Goal: Task Accomplishment & Management: Manage account settings

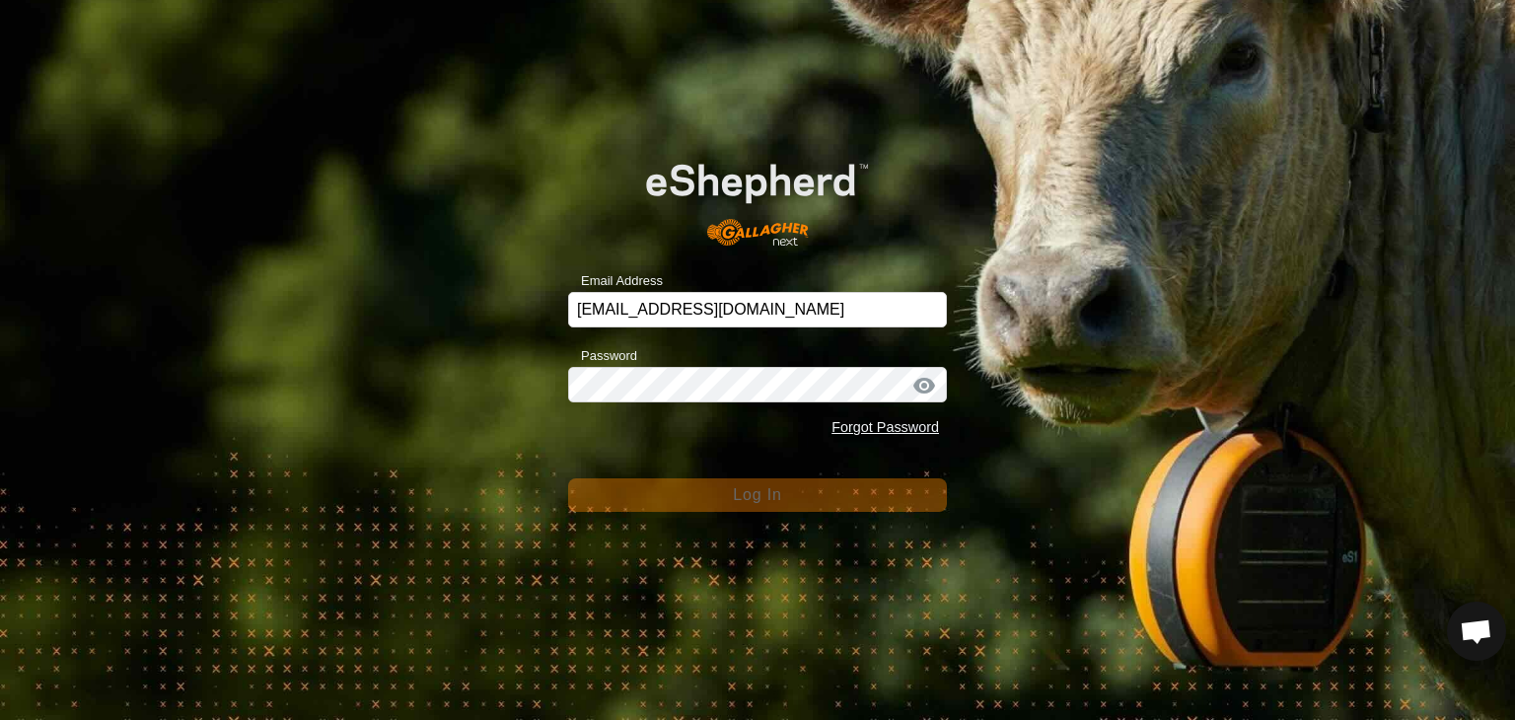
click at [1067, 404] on div "Email Address [EMAIL_ADDRESS][DOMAIN_NAME] Password Forgot Password Log In" at bounding box center [757, 360] width 1515 height 720
click at [874, 567] on div "Email Address [EMAIL_ADDRESS][DOMAIN_NAME] Password Forgot Password Log In" at bounding box center [757, 360] width 1515 height 720
click at [765, 494] on span "Log In" at bounding box center [757, 494] width 48 height 17
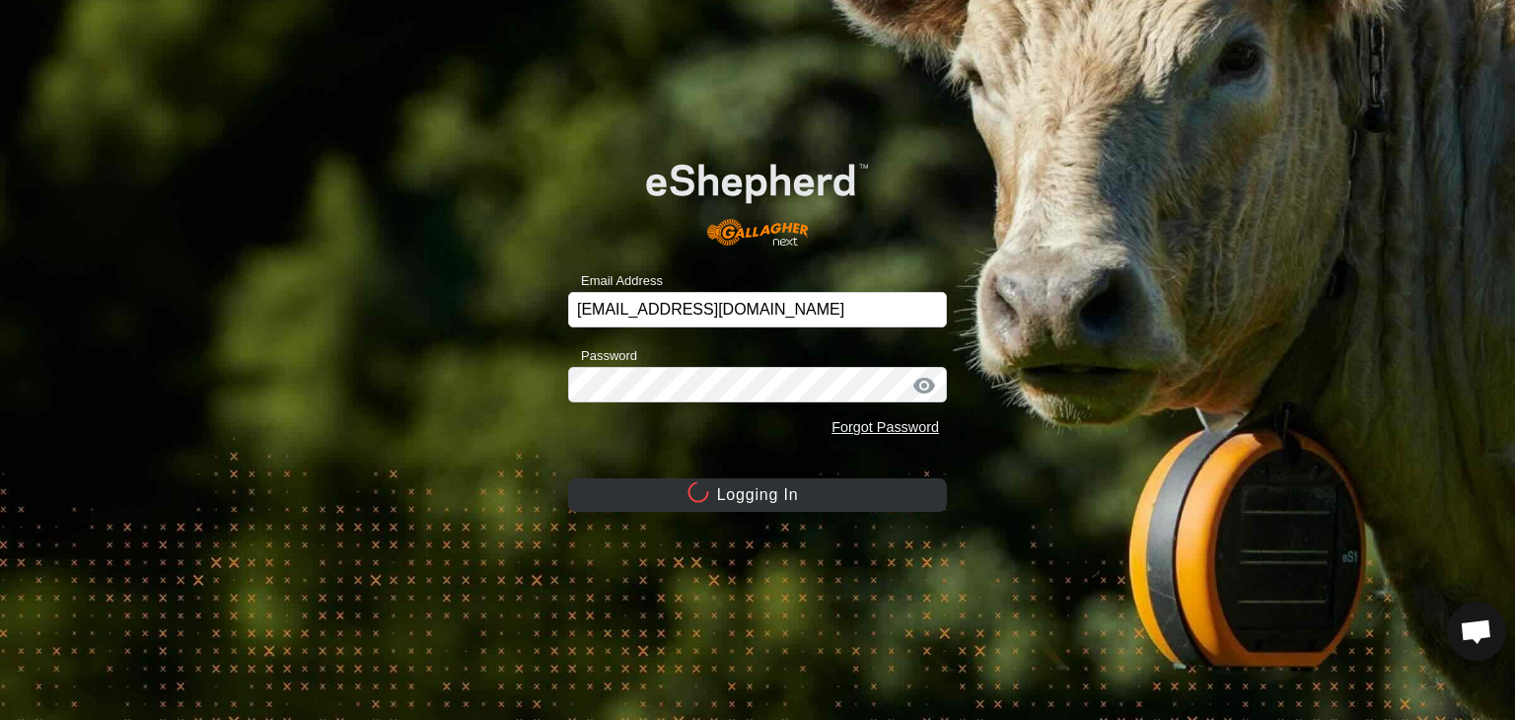
click at [765, 494] on button "Logging In" at bounding box center [757, 495] width 379 height 34
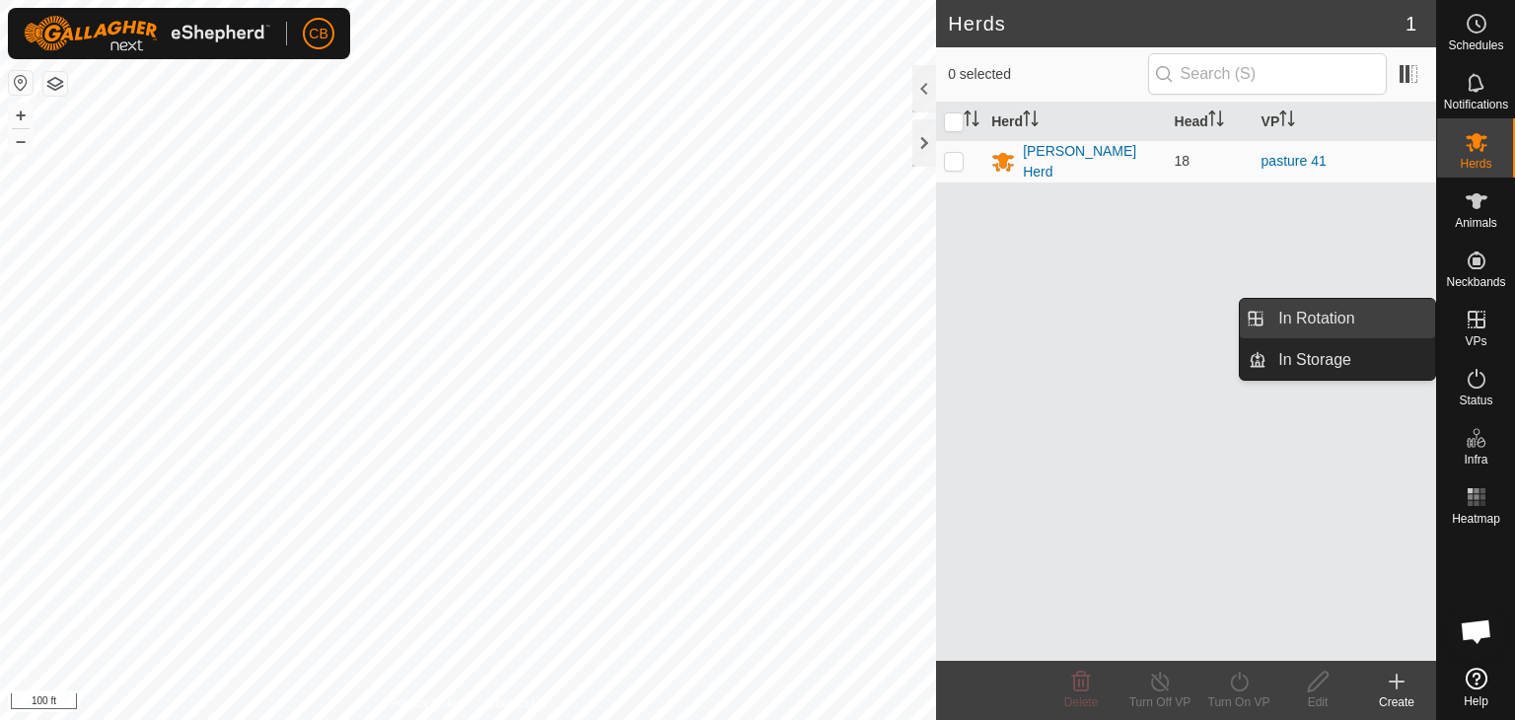
click at [1393, 326] on link "In Rotation" at bounding box center [1351, 318] width 169 height 39
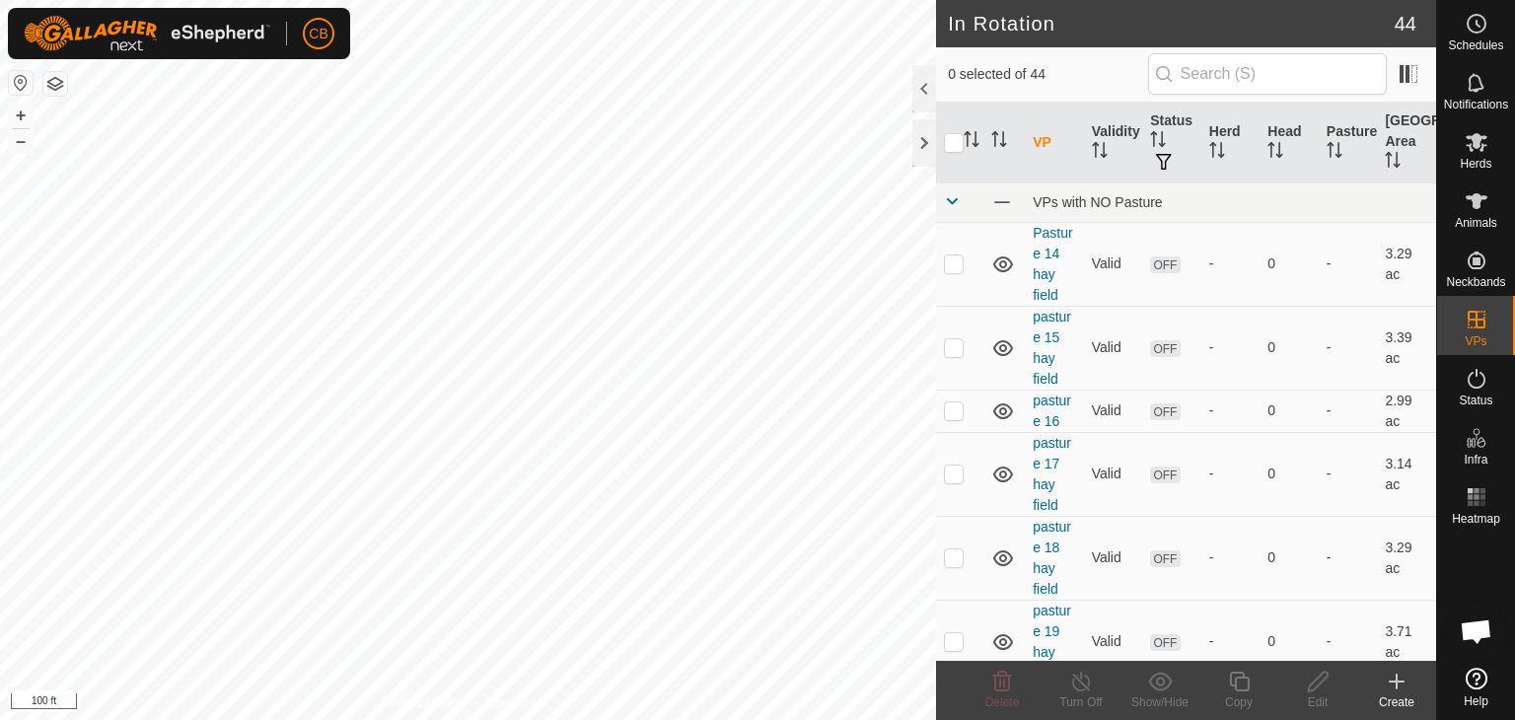
click at [1399, 684] on icon at bounding box center [1397, 682] width 24 height 24
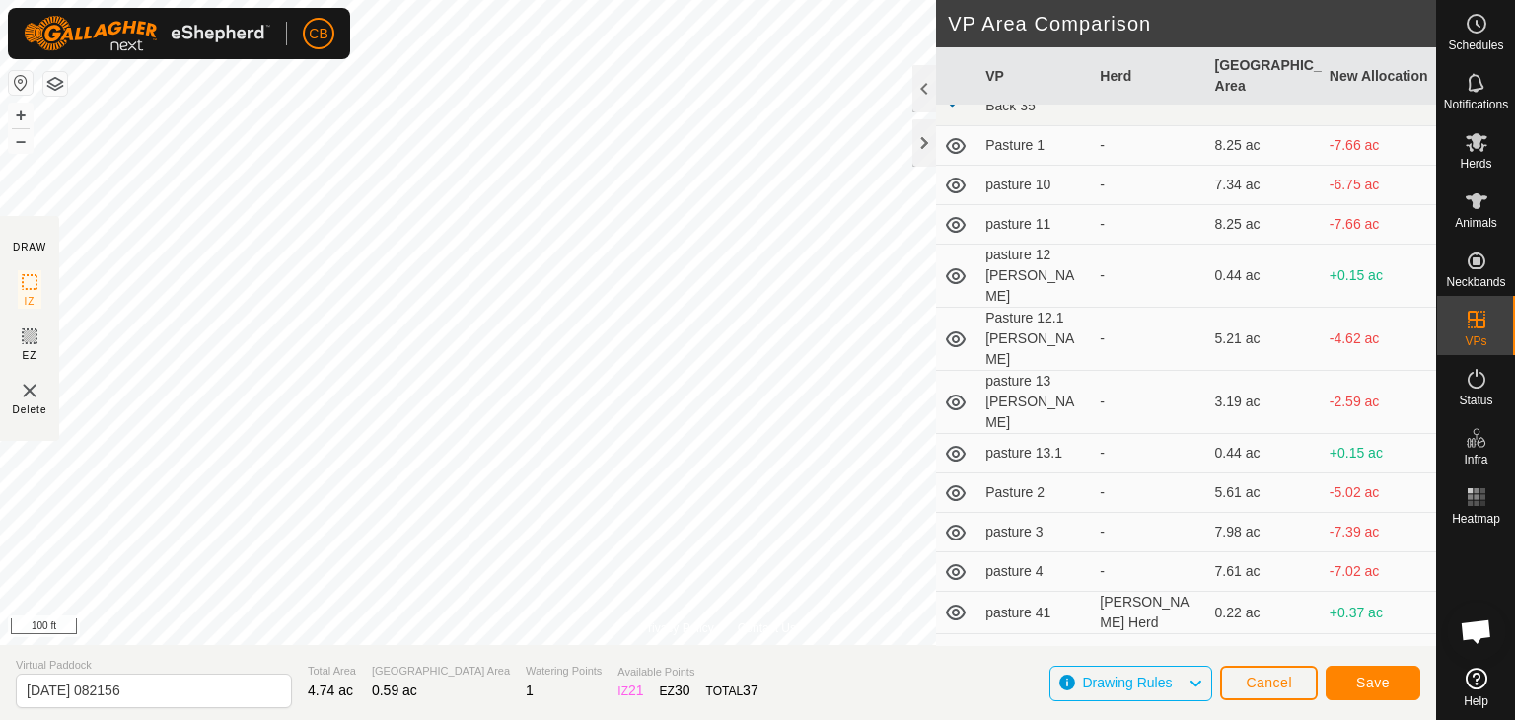
scroll to position [1223, 0]
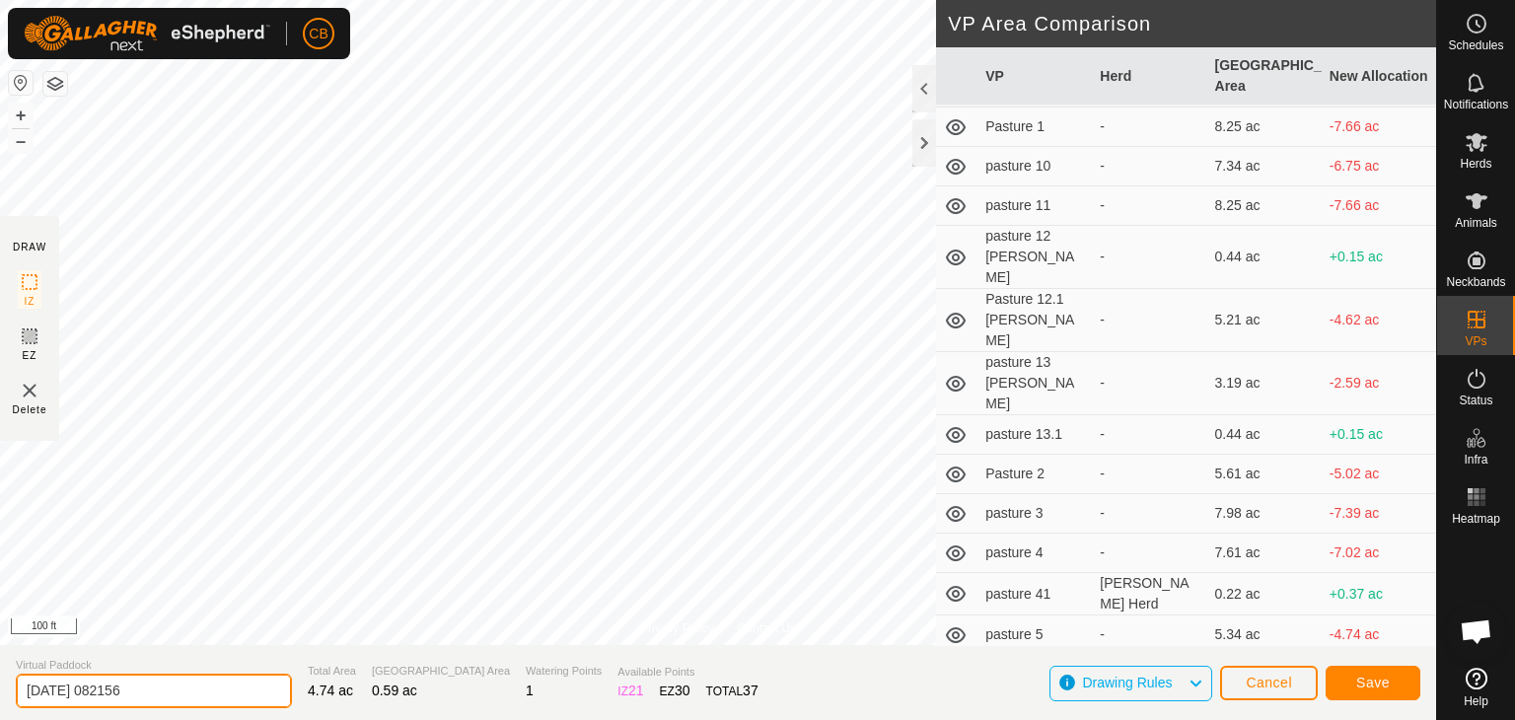
click at [229, 683] on input "[DATE] 082156" at bounding box center [154, 691] width 276 height 35
type input "2"
type input "pasture 42"
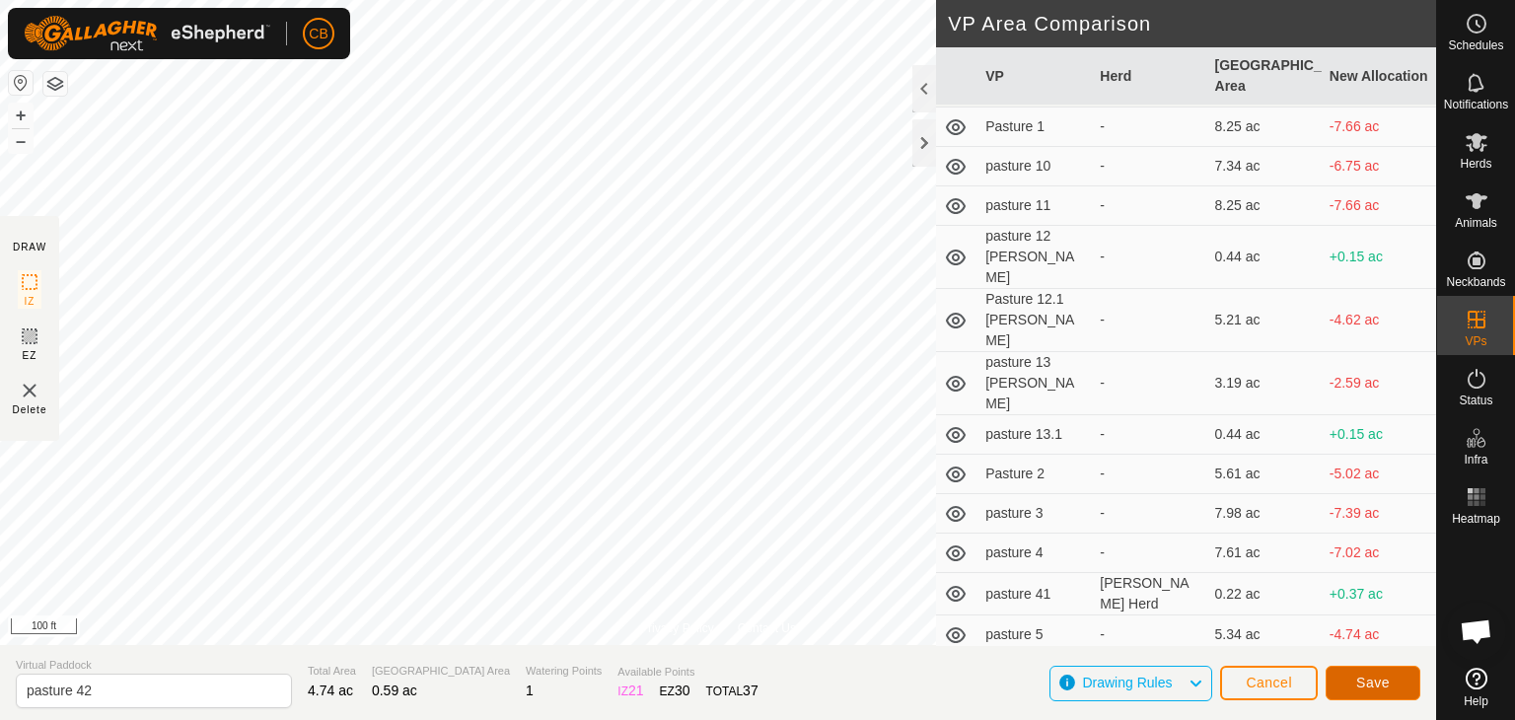
click at [1369, 686] on span "Save" at bounding box center [1373, 683] width 34 height 16
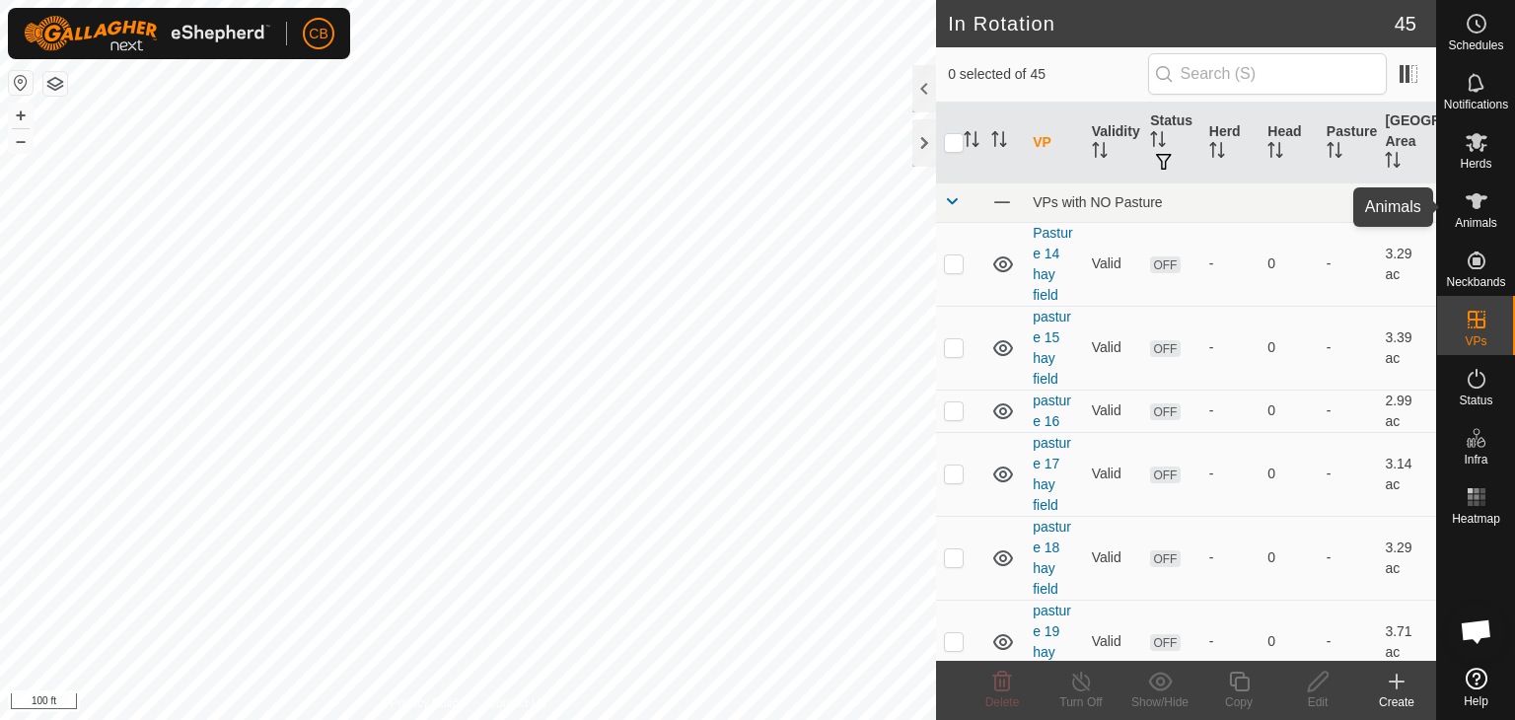
click at [1475, 214] on es-animals-svg-icon at bounding box center [1477, 201] width 36 height 32
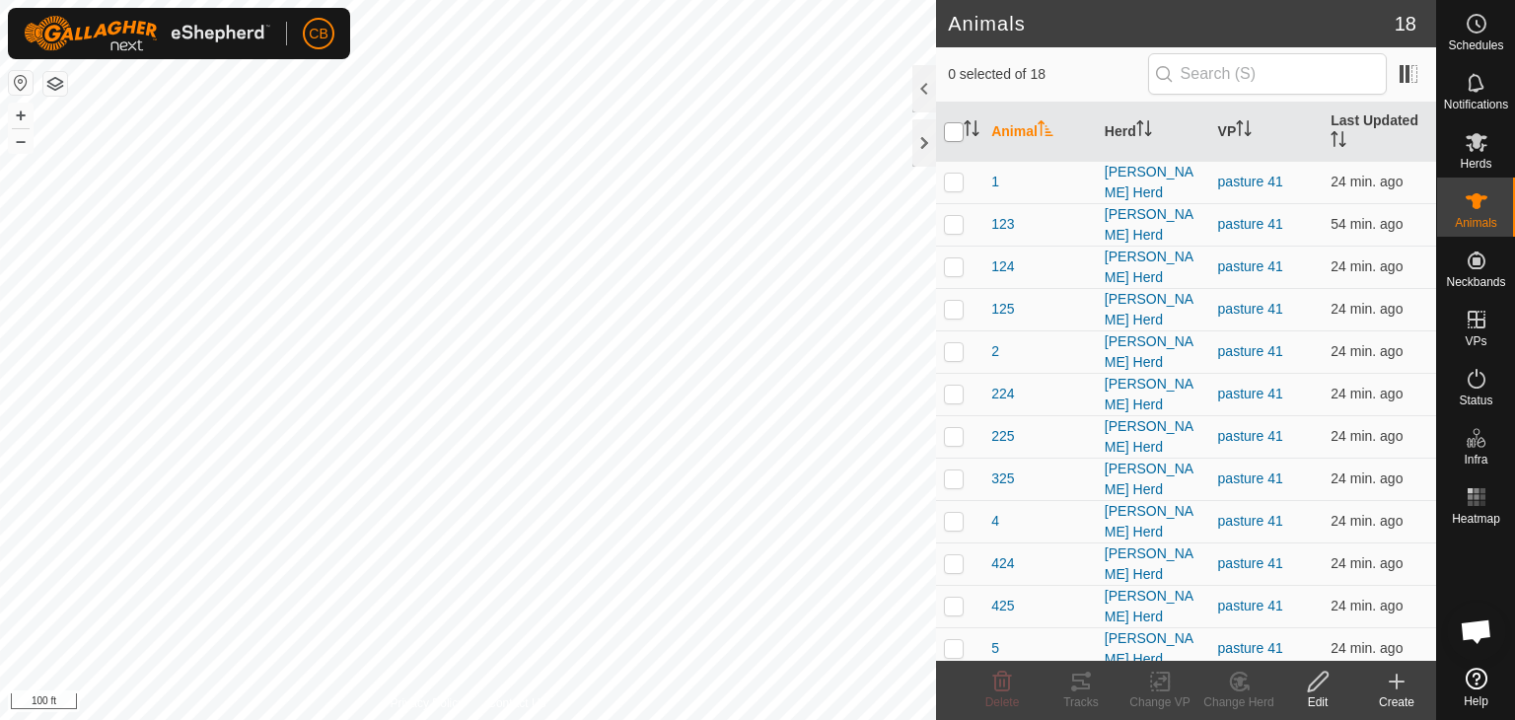
click at [946, 131] on input "checkbox" at bounding box center [954, 132] width 20 height 20
checkbox input "true"
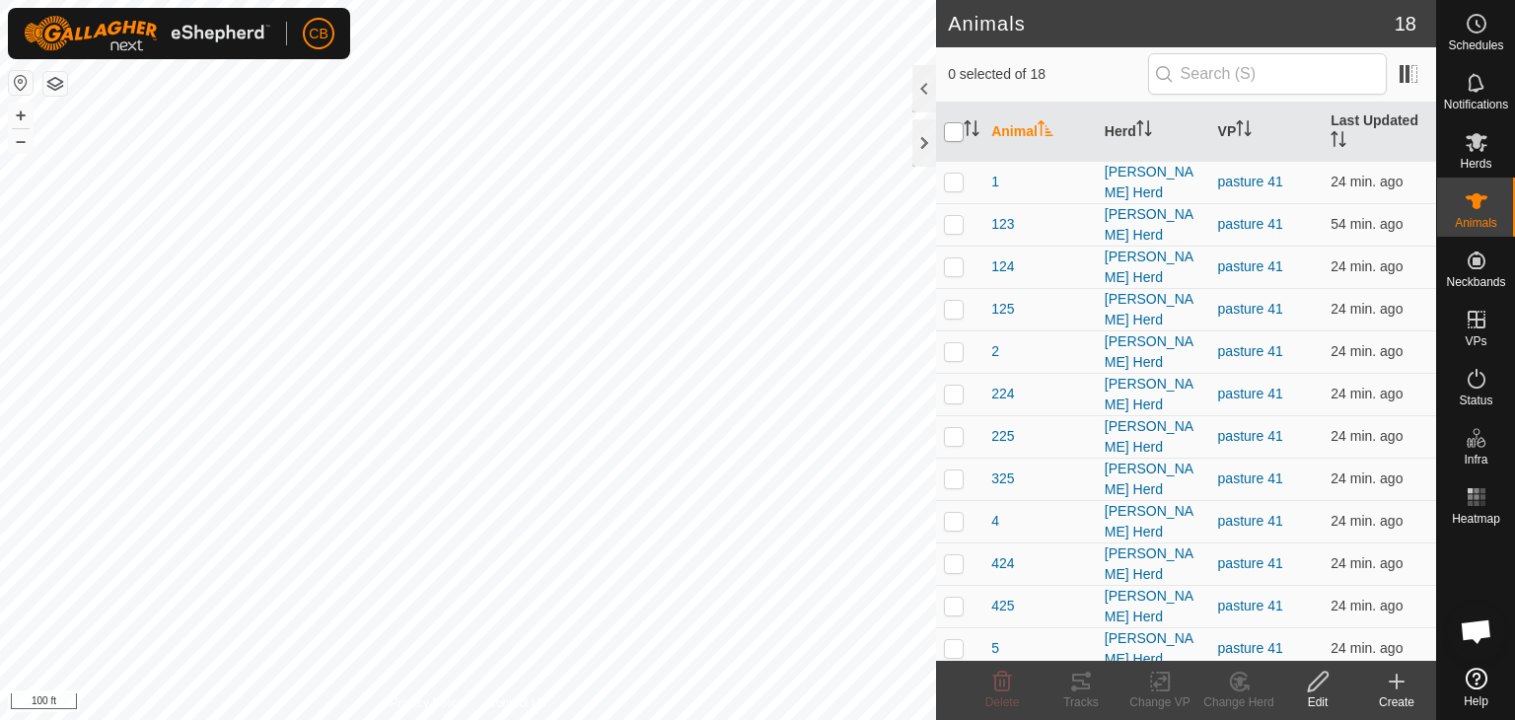
checkbox input "true"
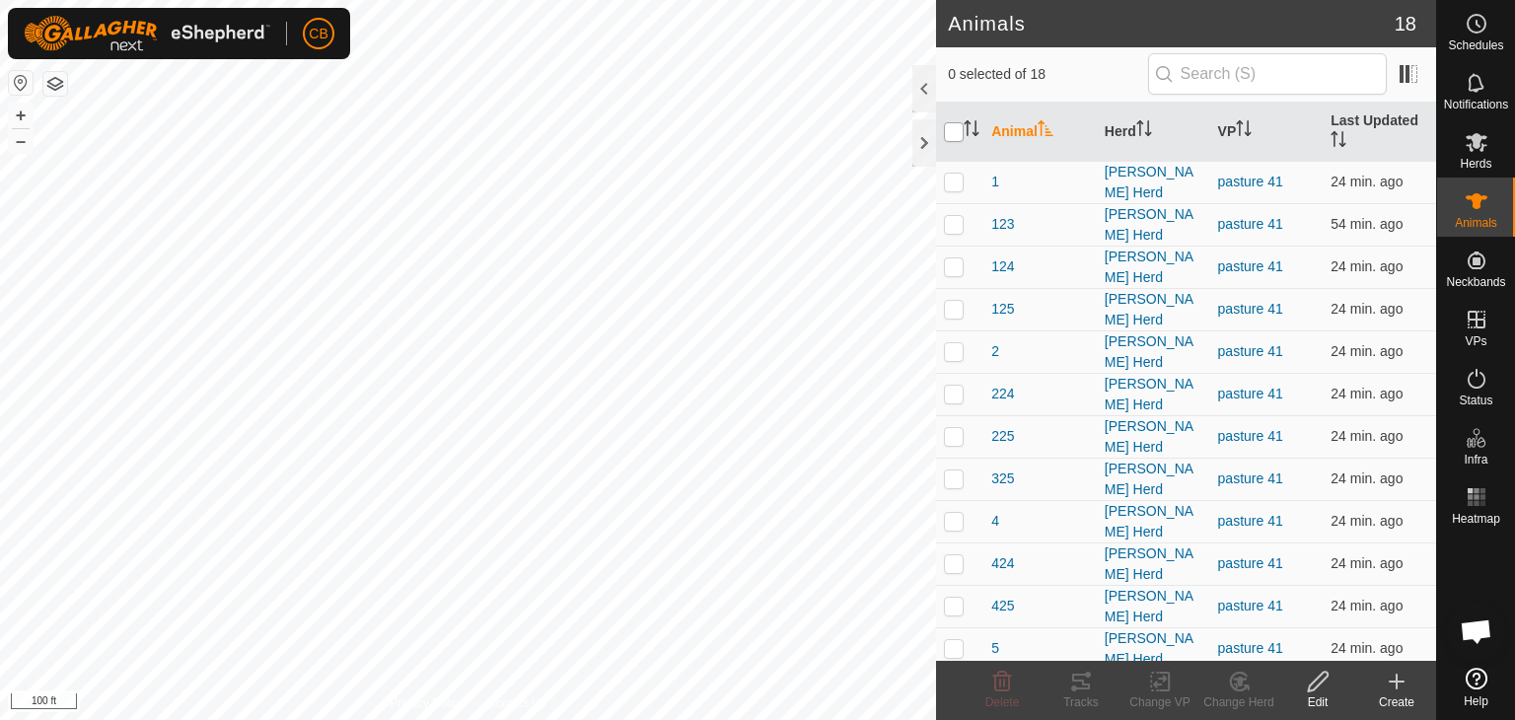
checkbox input "true"
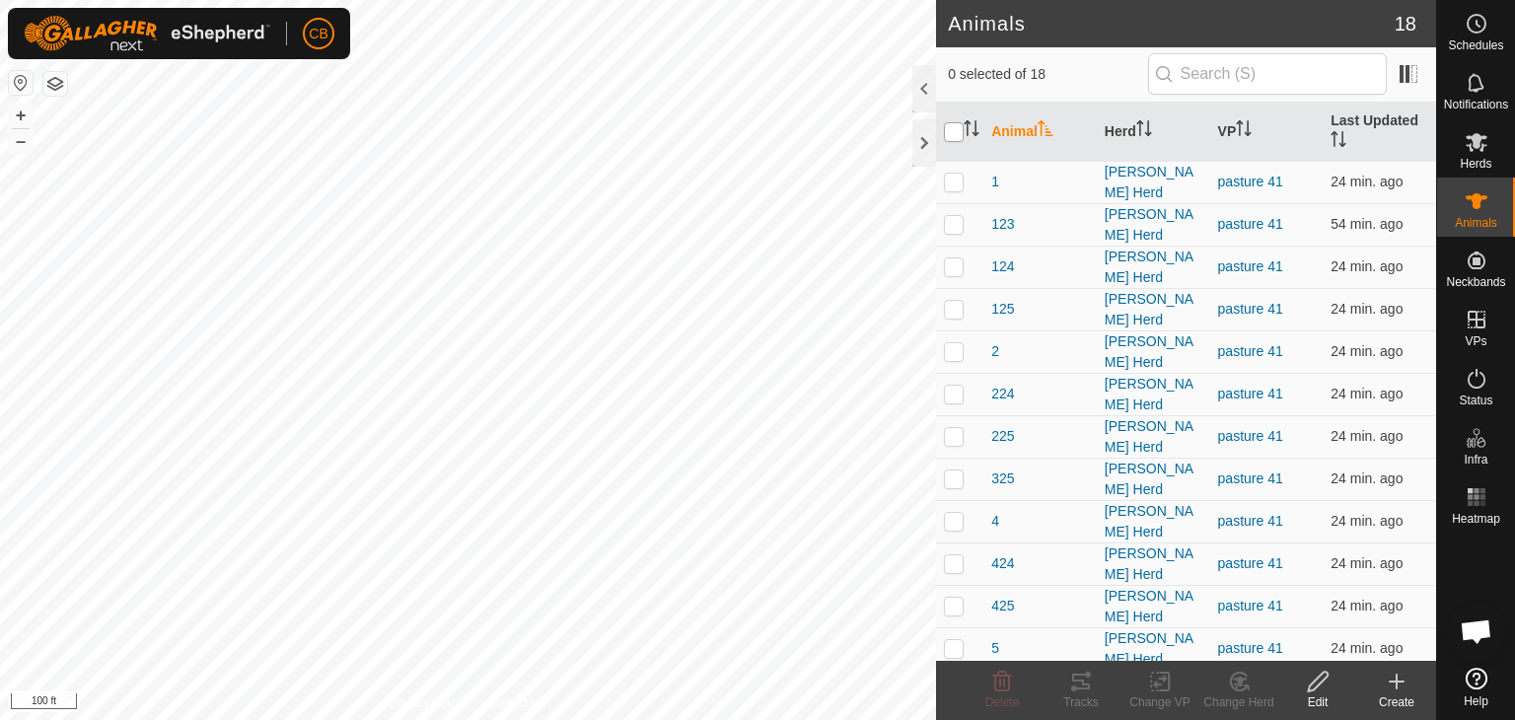
checkbox input "true"
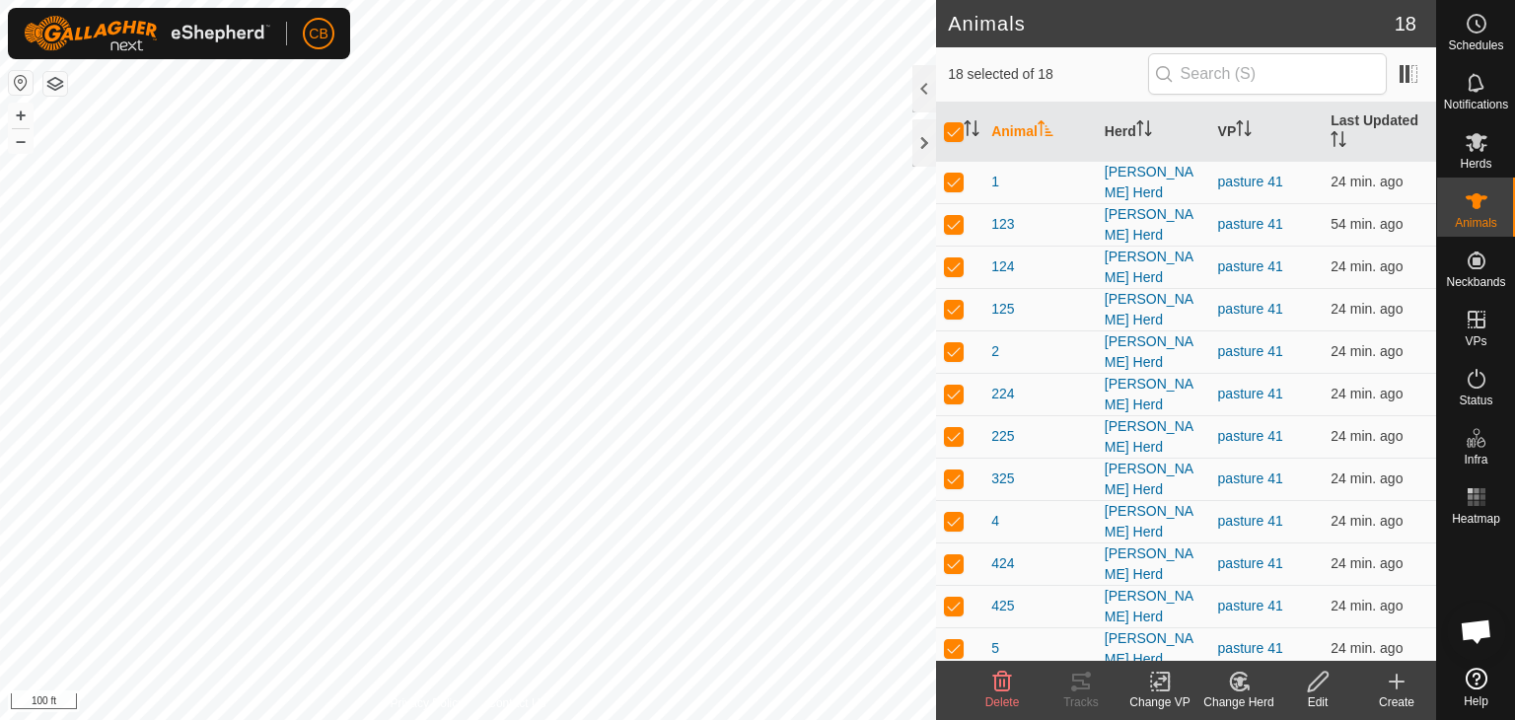
click at [1158, 684] on icon at bounding box center [1160, 682] width 14 height 13
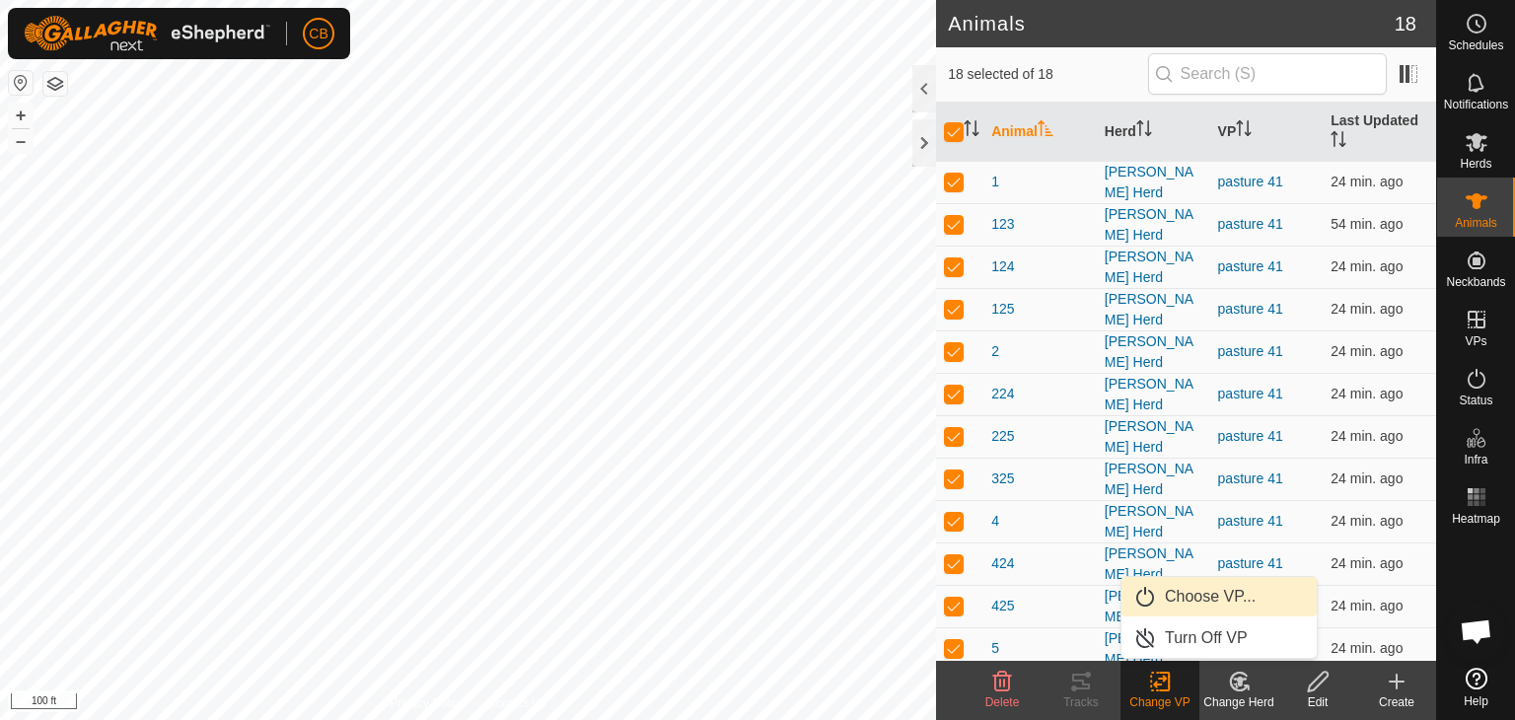
click at [1204, 595] on link "Choose VP..." at bounding box center [1219, 596] width 195 height 39
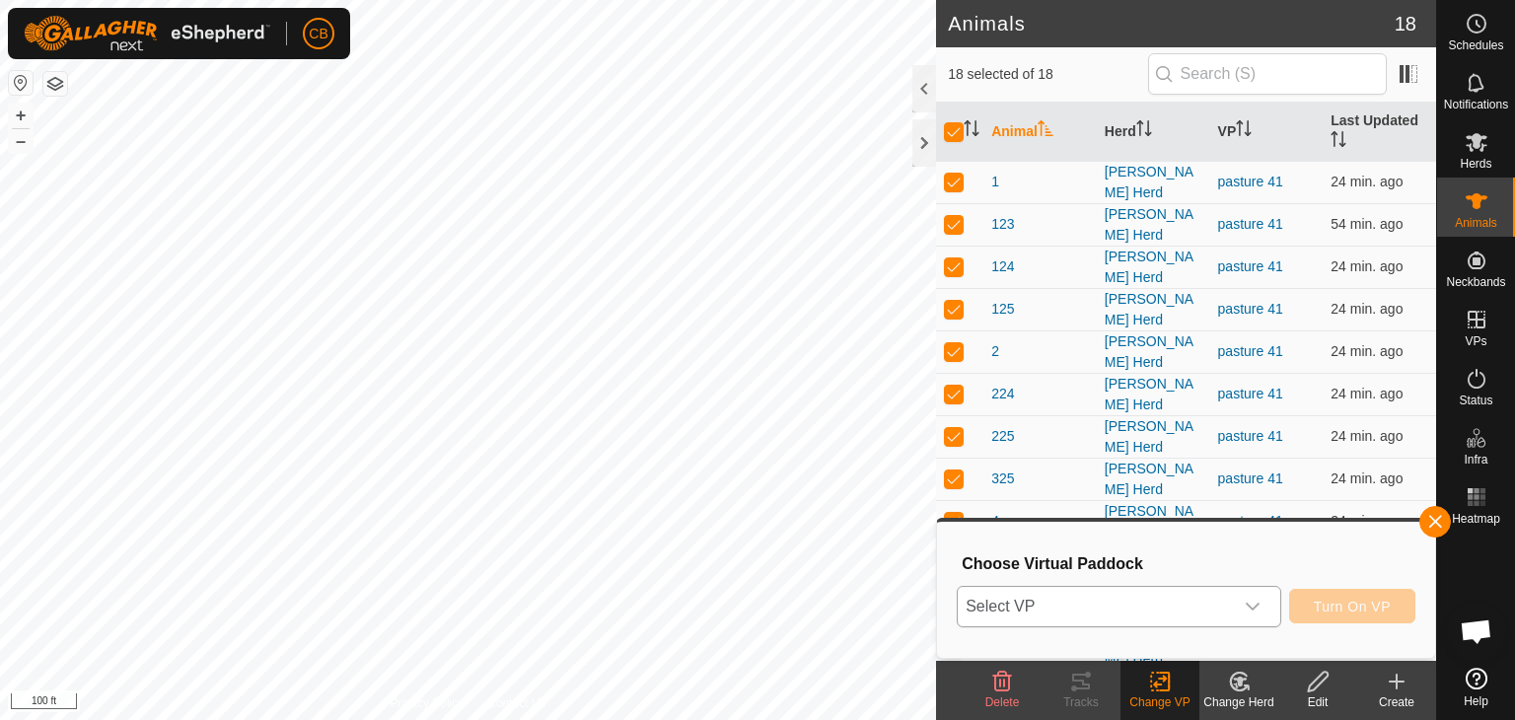
click at [1255, 606] on icon "dropdown trigger" at bounding box center [1253, 607] width 16 height 16
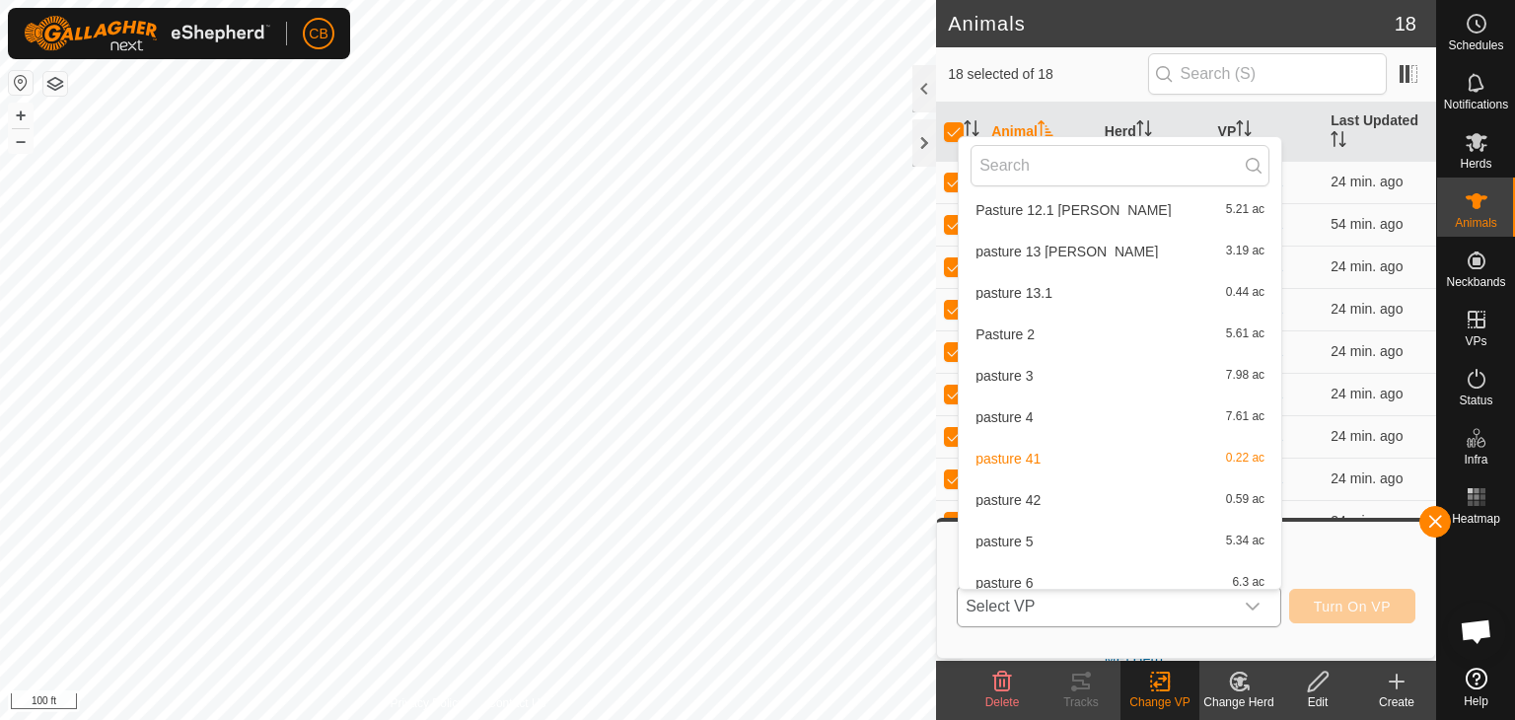
scroll to position [1434, 0]
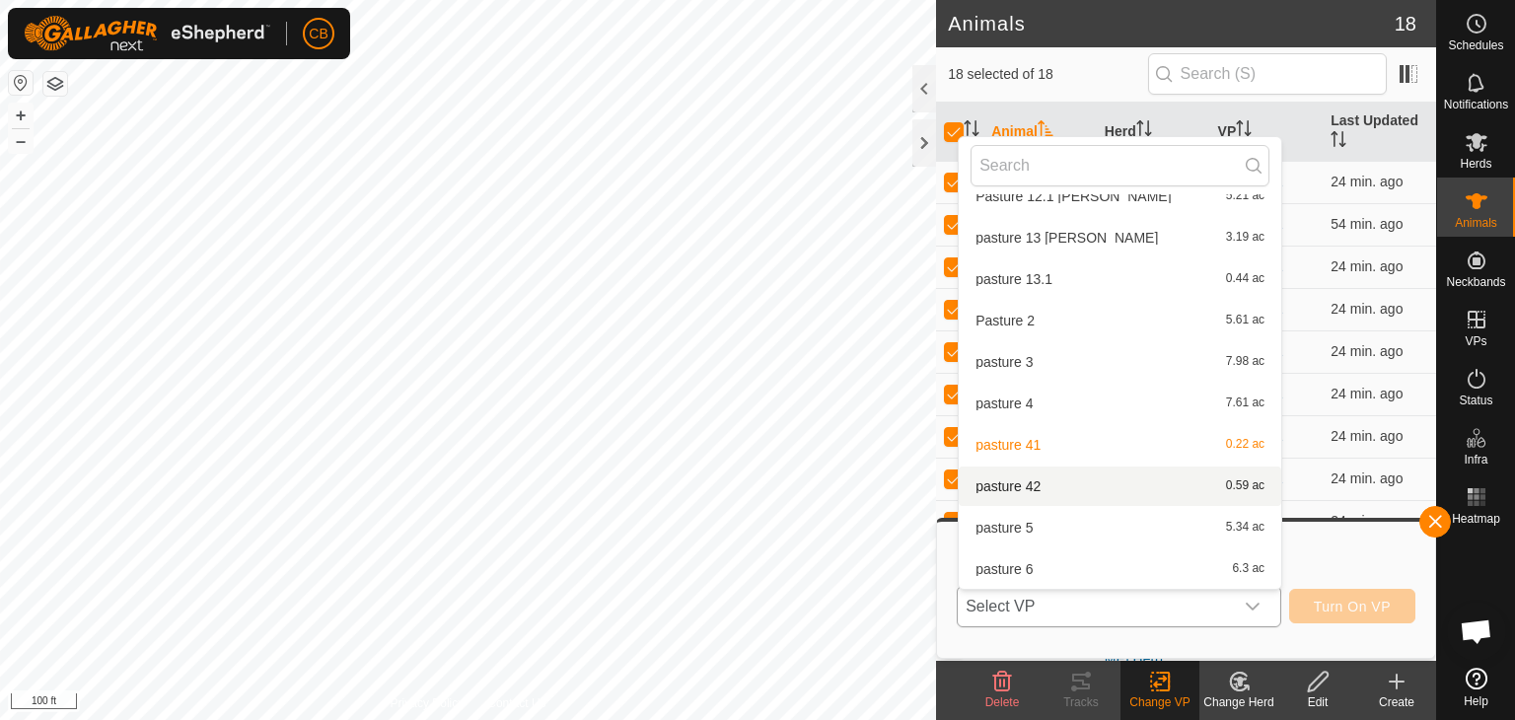
click at [1053, 488] on li "pasture 42 0.59 ac" at bounding box center [1120, 486] width 323 height 39
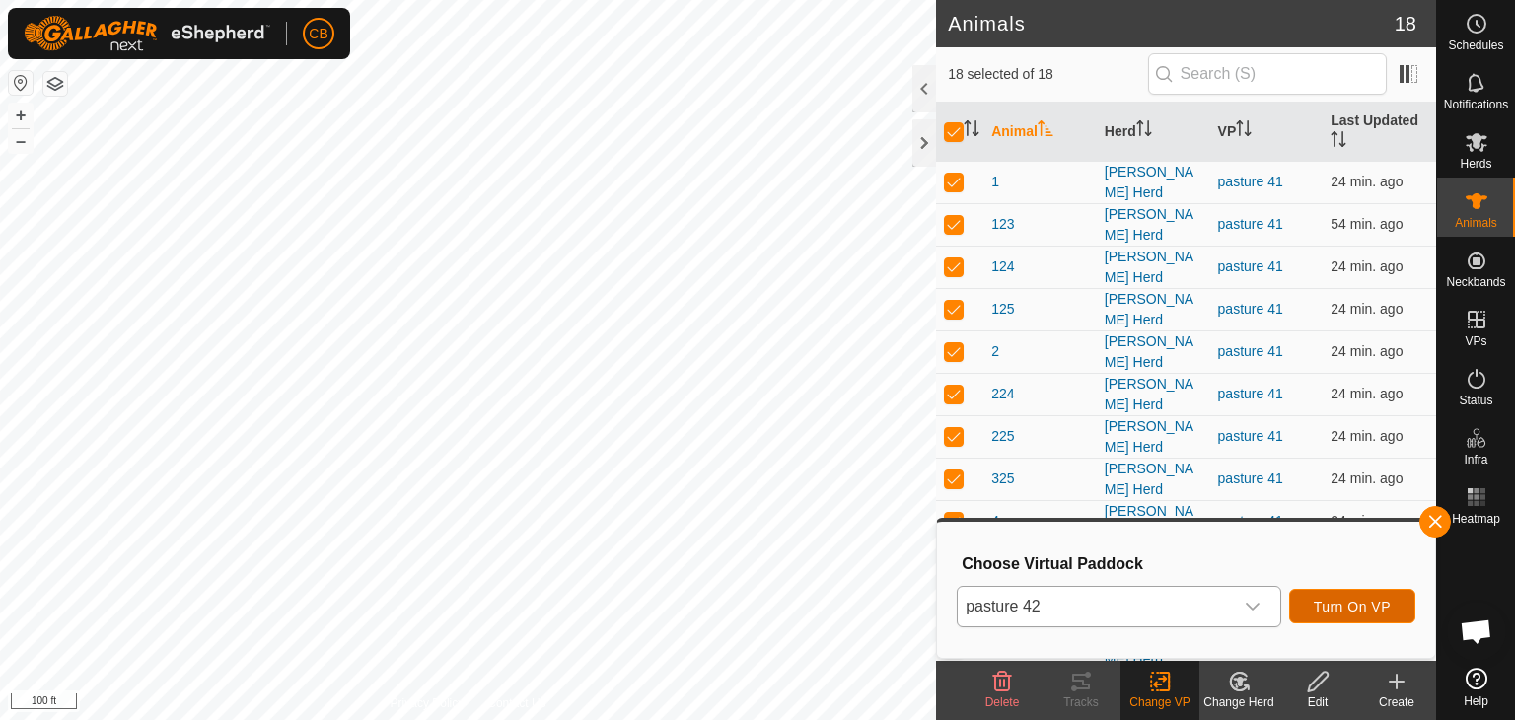
click at [1346, 601] on span "Turn On VP" at bounding box center [1352, 607] width 77 height 16
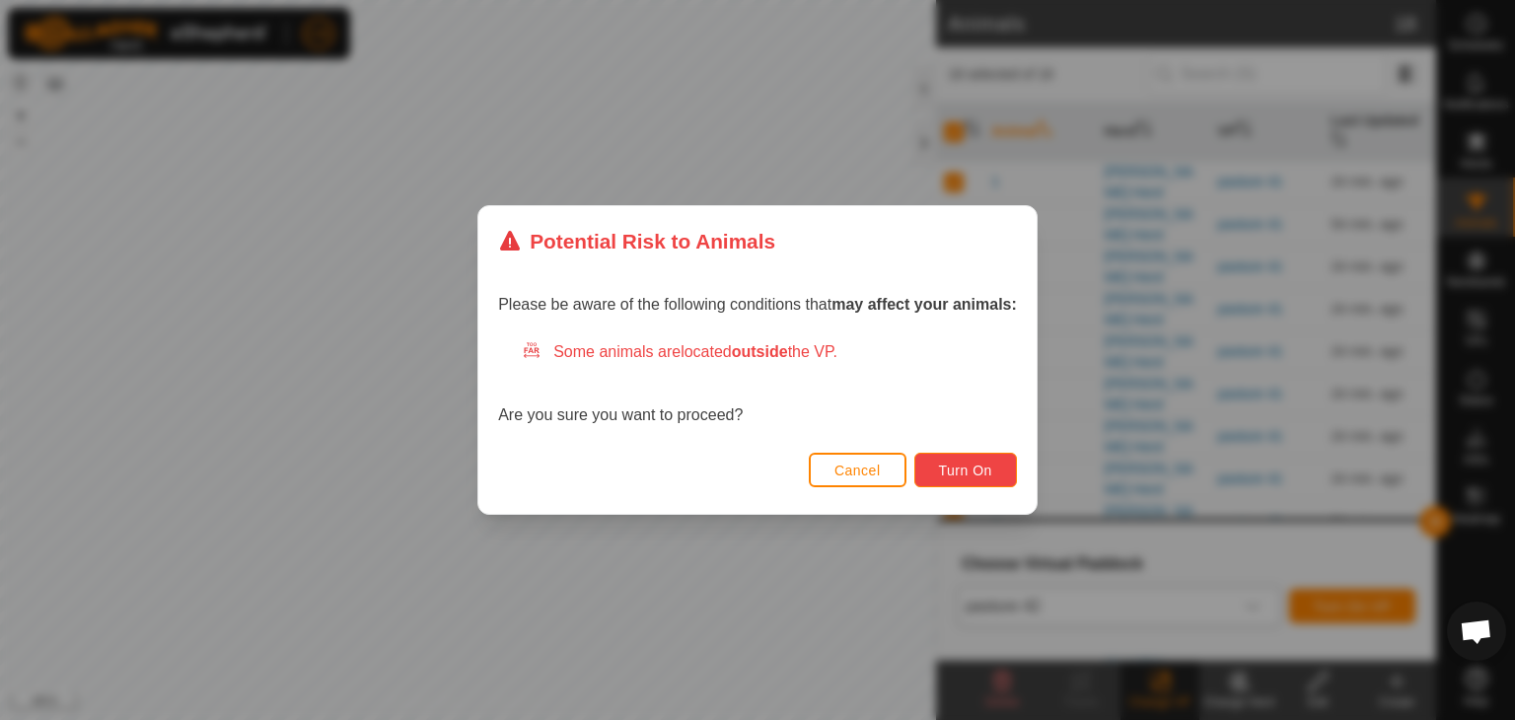
click at [983, 473] on span "Turn On" at bounding box center [965, 471] width 53 height 16
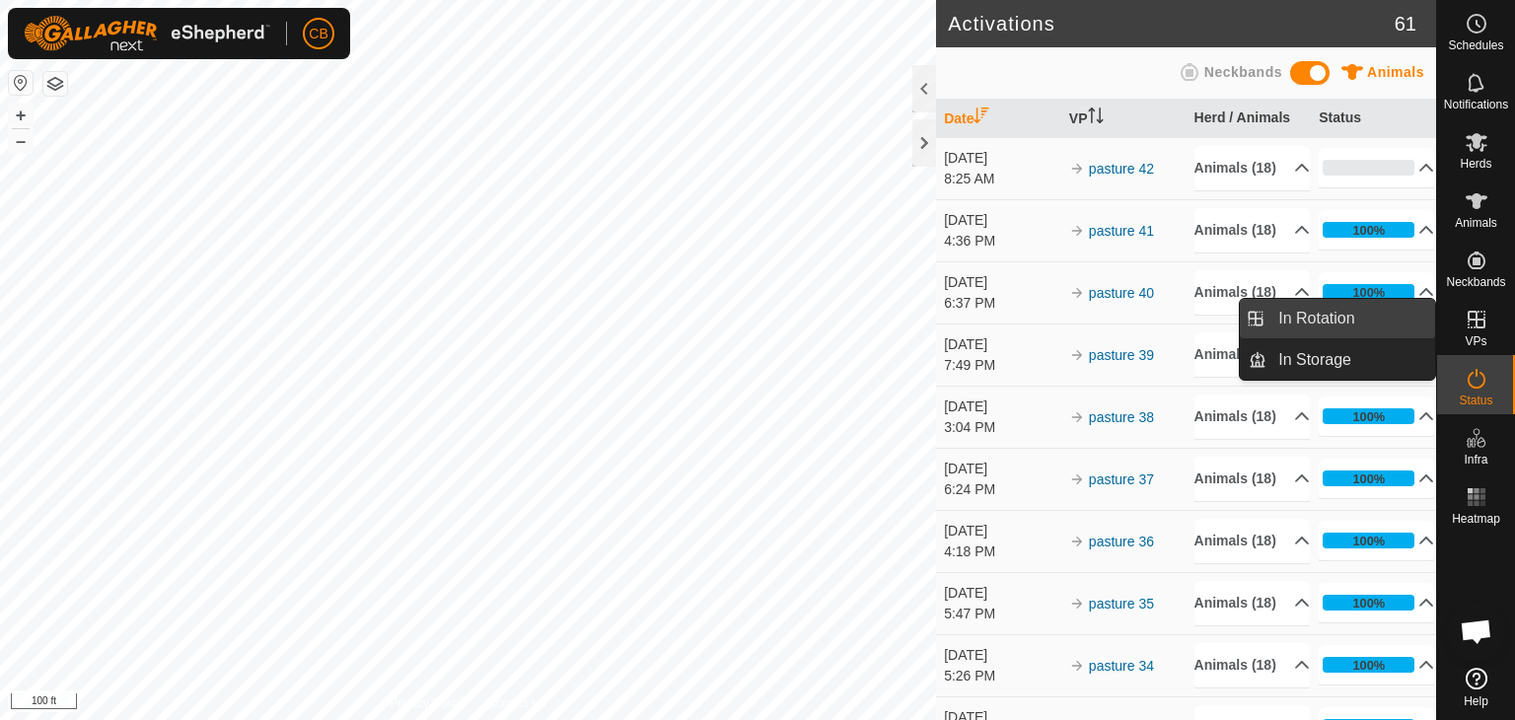
click at [1377, 323] on link "In Rotation" at bounding box center [1351, 318] width 169 height 39
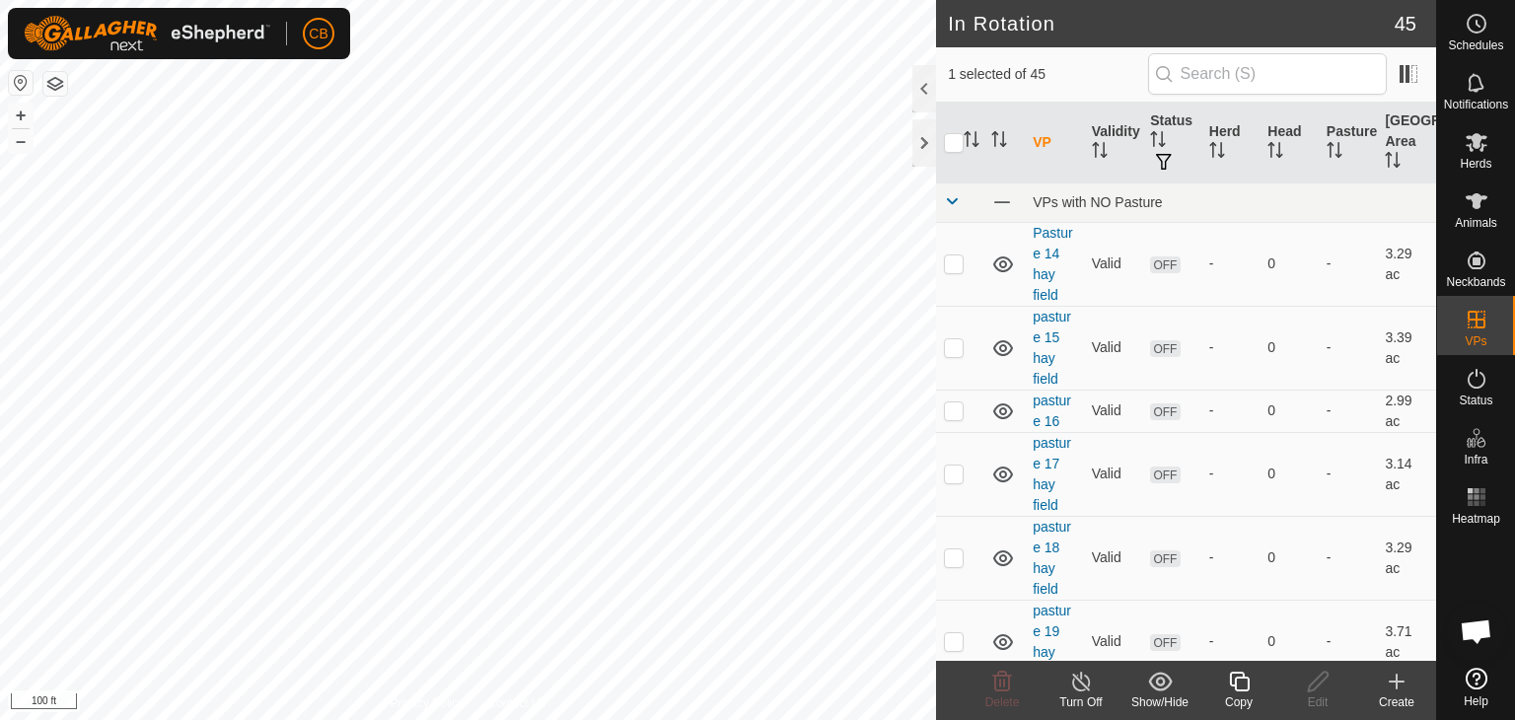
click at [1393, 692] on icon at bounding box center [1397, 682] width 24 height 24
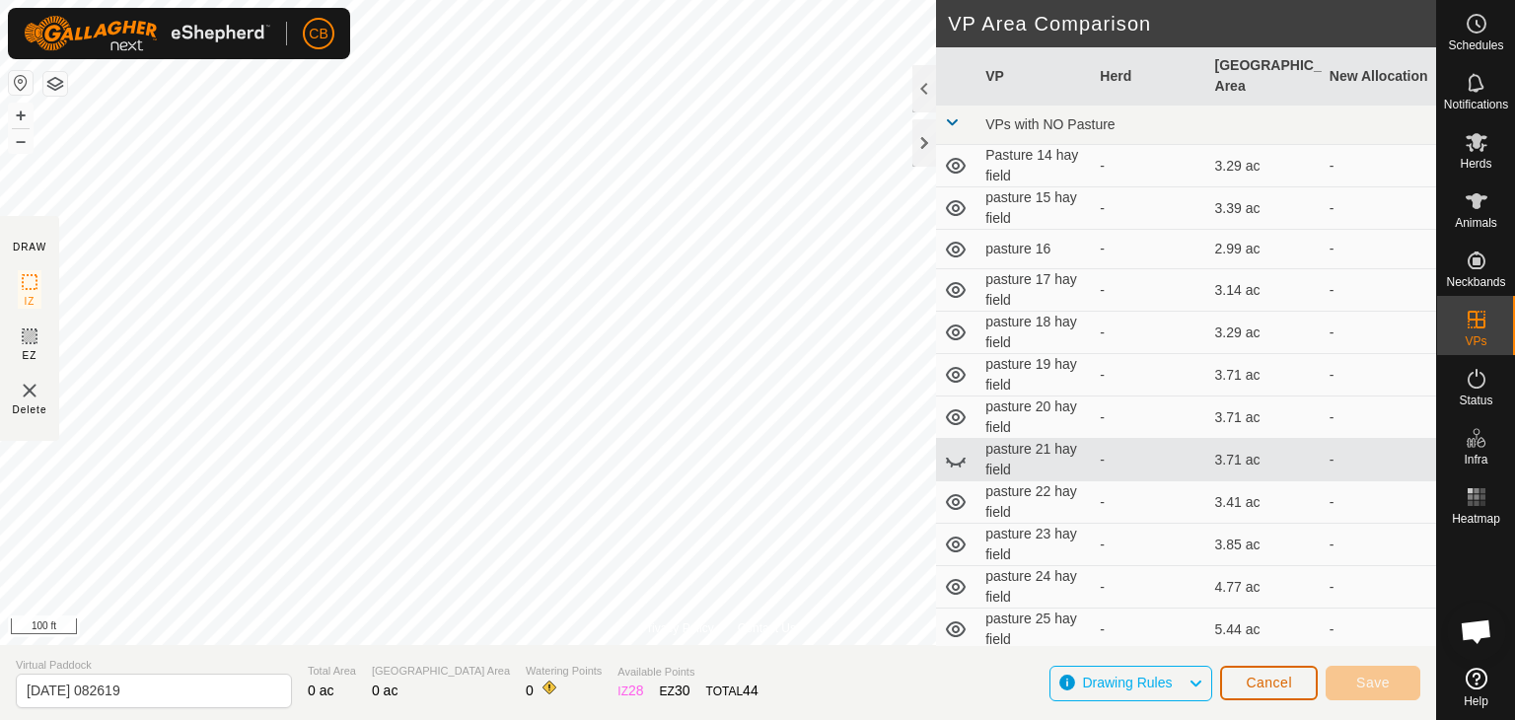
click at [1263, 682] on span "Cancel" at bounding box center [1269, 683] width 46 height 16
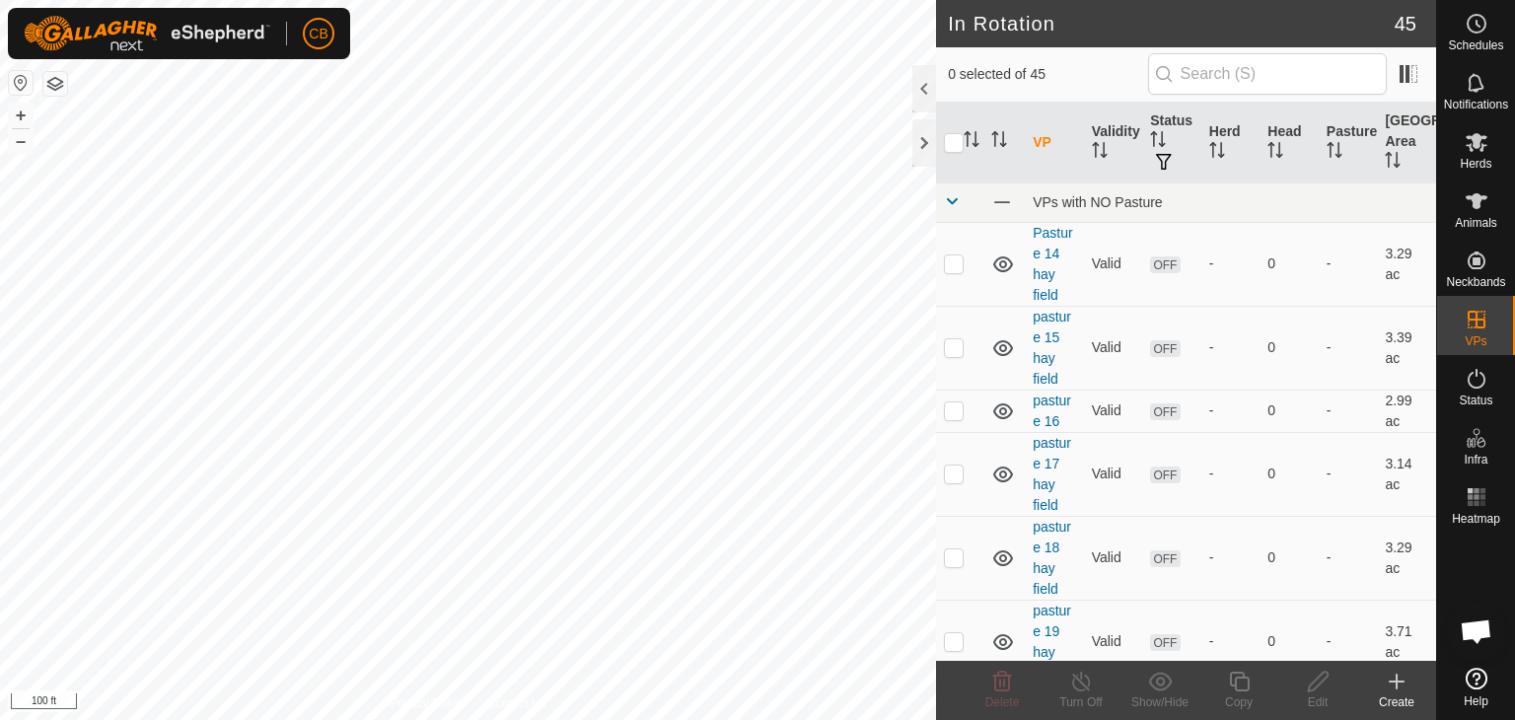
click at [1403, 689] on icon at bounding box center [1397, 682] width 24 height 24
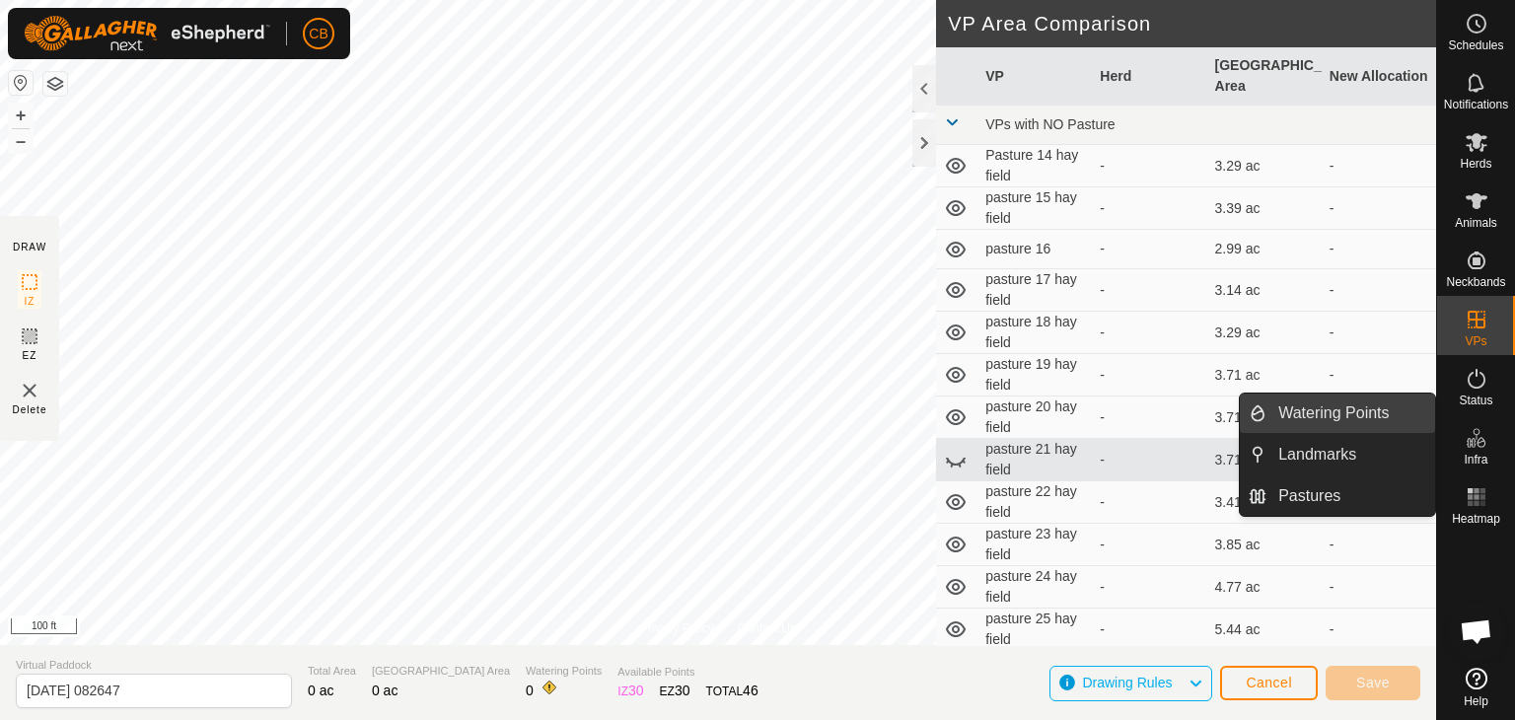
click at [1380, 422] on link "Watering Points" at bounding box center [1351, 413] width 169 height 39
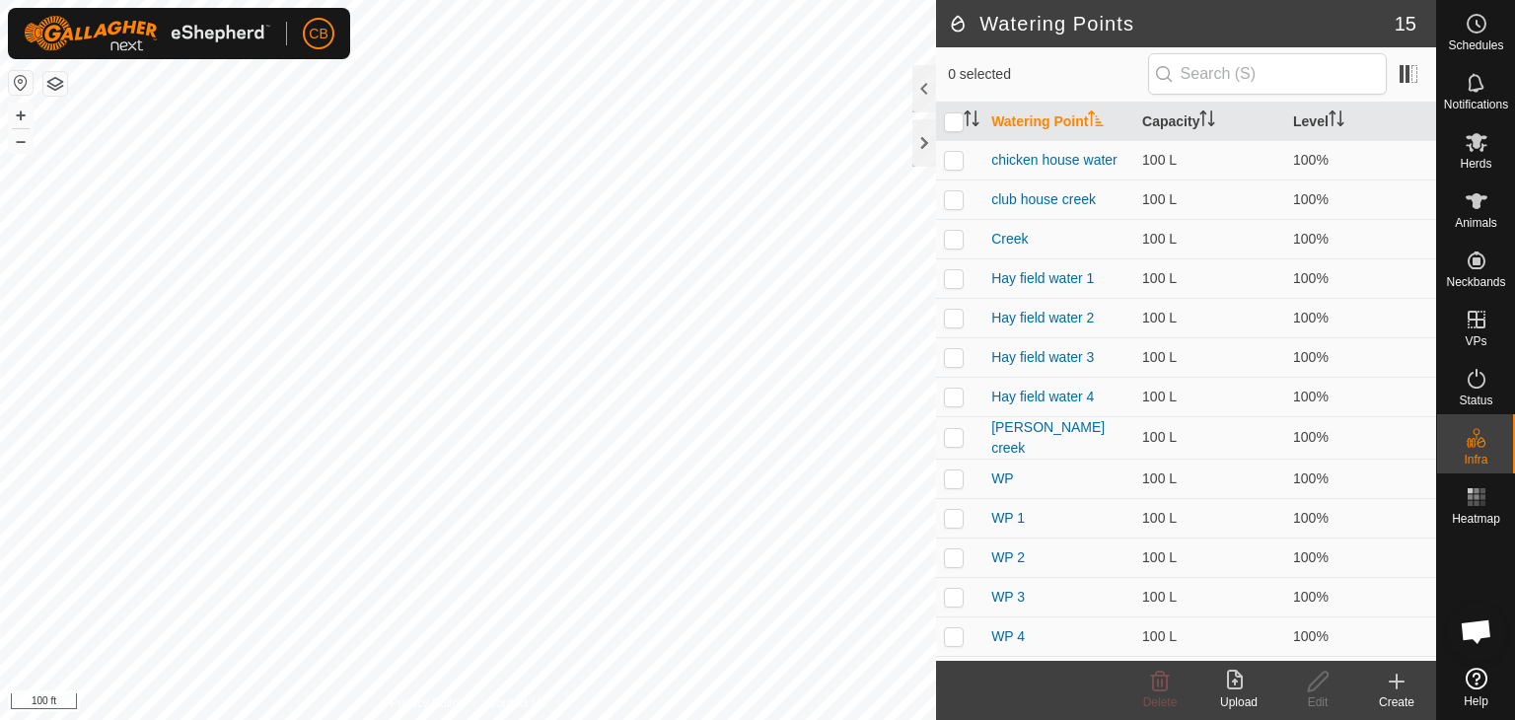
click at [1391, 685] on icon at bounding box center [1397, 682] width 24 height 24
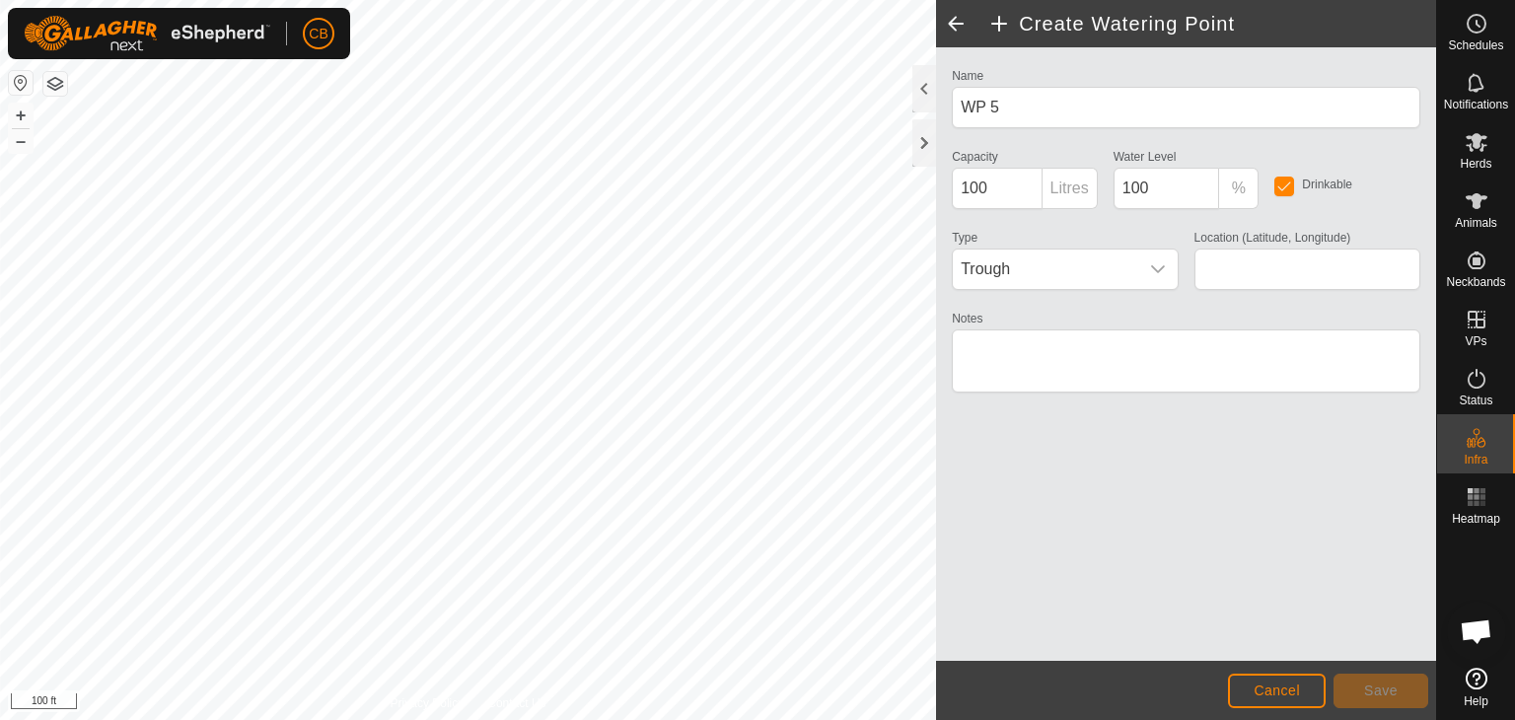
type input "40.113258, -84.694679"
click at [1263, 687] on span "Cancel" at bounding box center [1277, 691] width 46 height 16
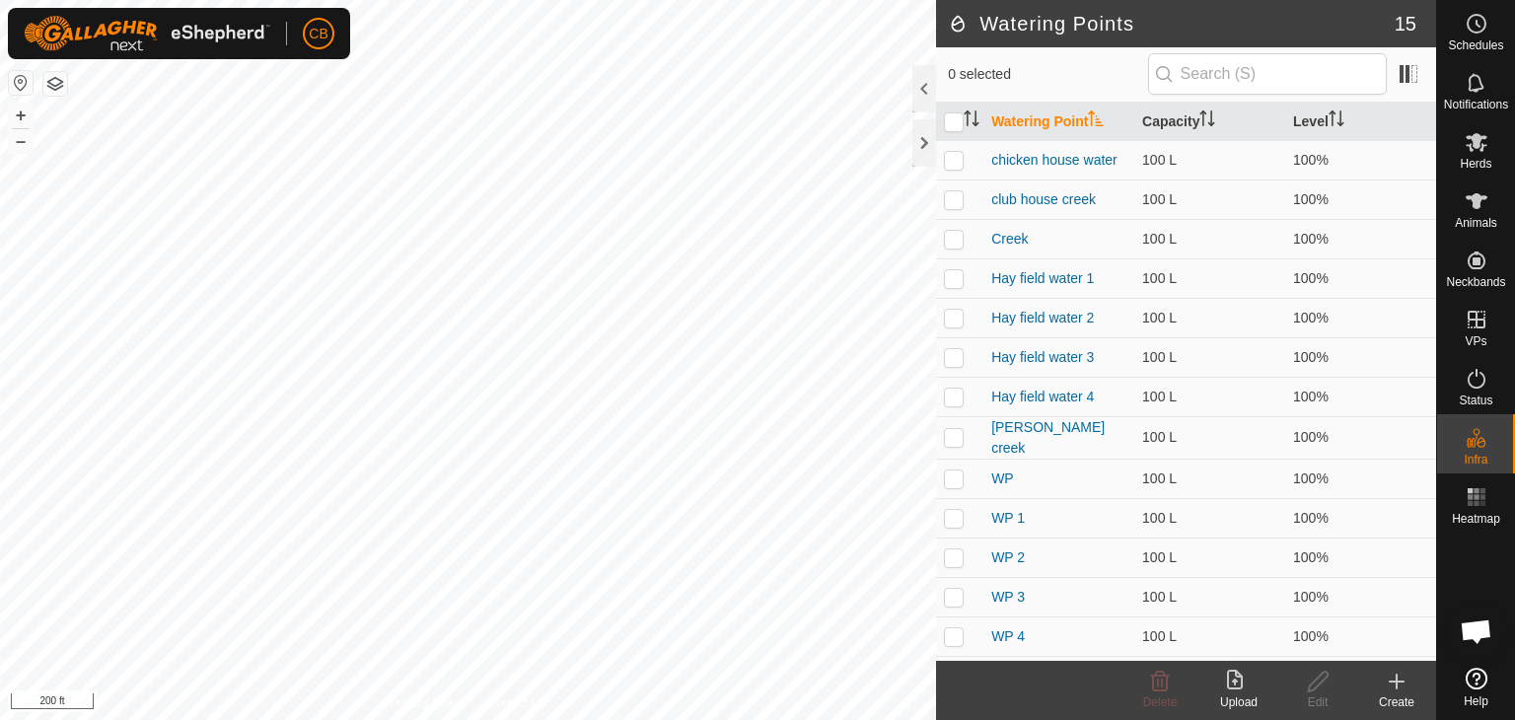
click at [1393, 688] on icon at bounding box center [1397, 682] width 24 height 24
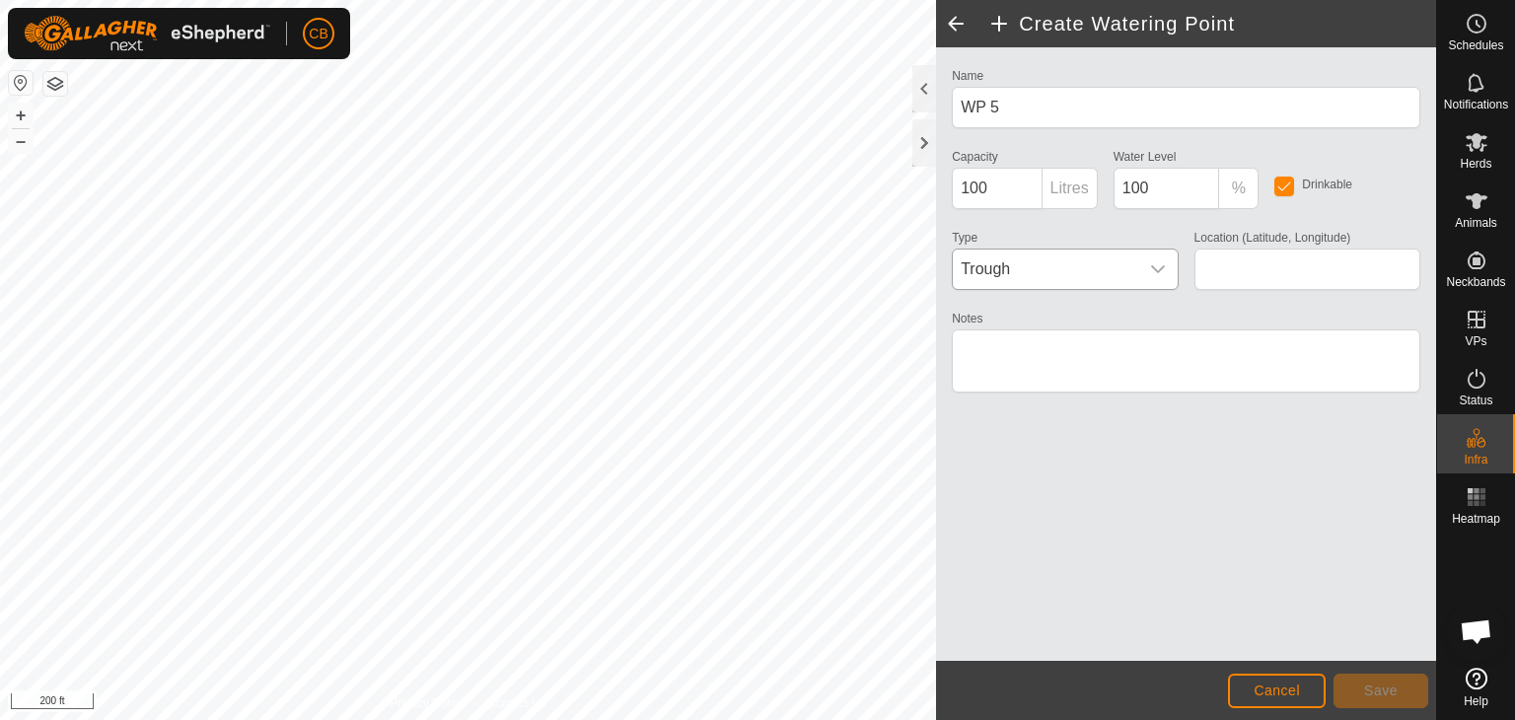
click at [1157, 265] on icon "dropdown trigger" at bounding box center [1158, 269] width 16 height 16
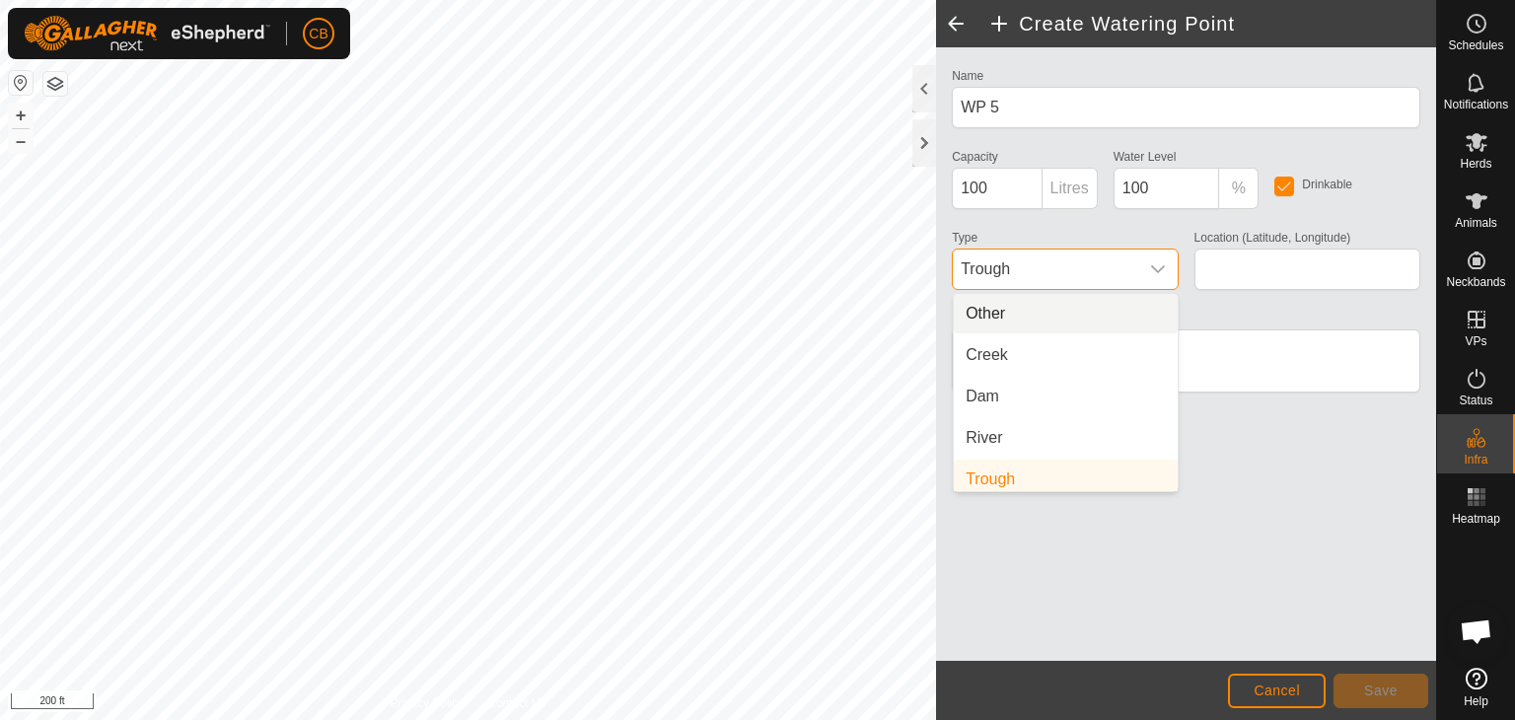
click at [1063, 314] on li "Other" at bounding box center [1066, 313] width 224 height 39
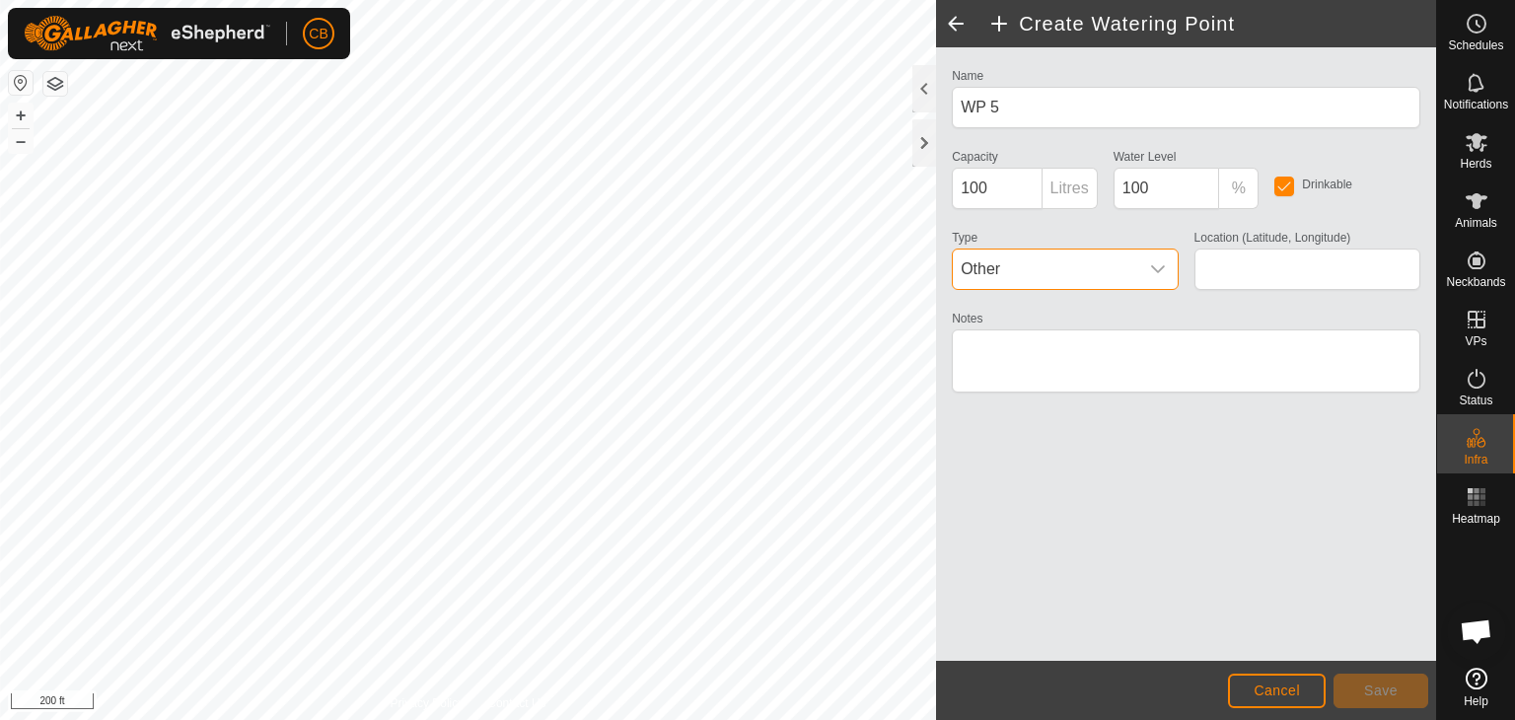
scroll to position [8, 0]
click at [1063, 346] on textarea "Notes" at bounding box center [1186, 360] width 469 height 63
type textarea "beach"
type input "40.111820, -84.695111"
click at [1377, 690] on span "Save" at bounding box center [1381, 691] width 34 height 16
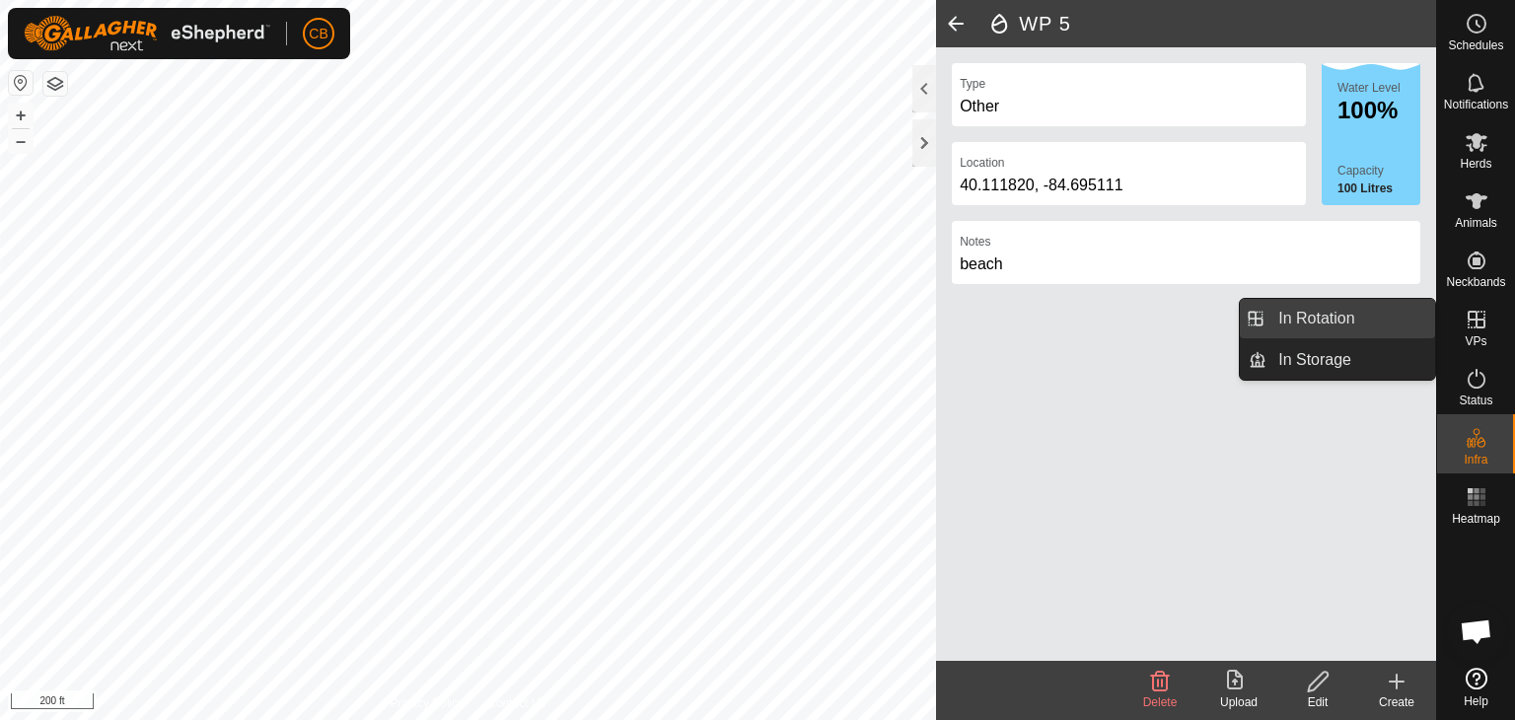
click at [1397, 322] on link "In Rotation" at bounding box center [1351, 318] width 169 height 39
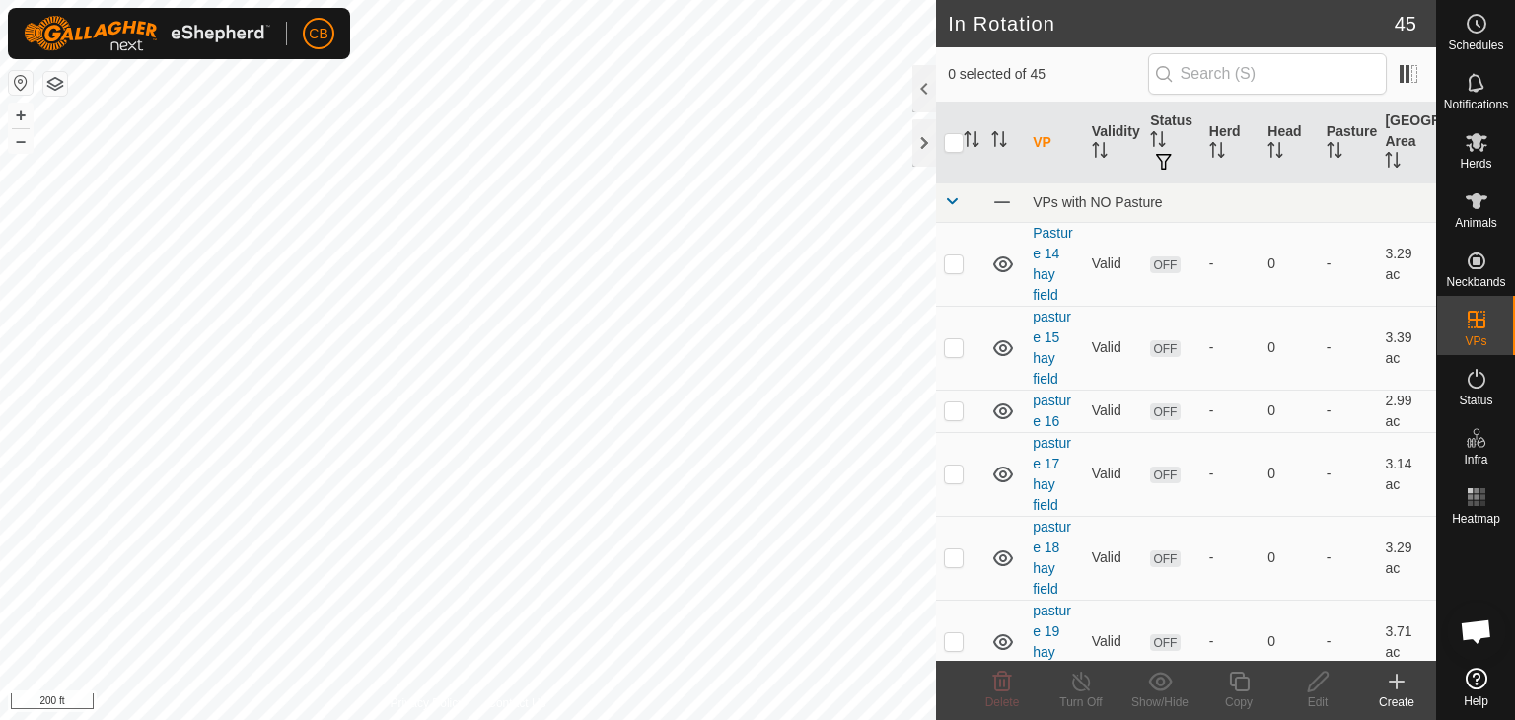
click at [1397, 688] on icon at bounding box center [1397, 682] width 0 height 14
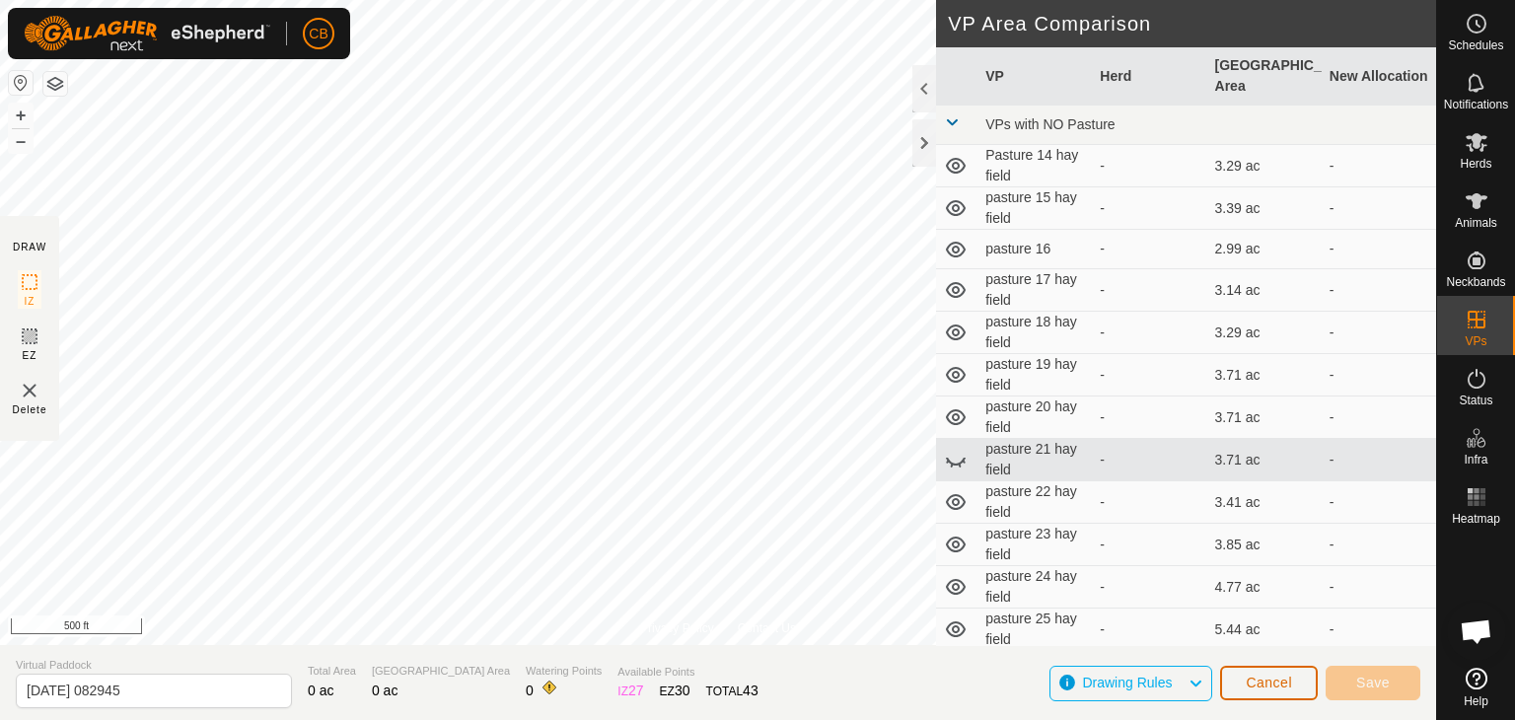
click at [1279, 672] on button "Cancel" at bounding box center [1269, 683] width 98 height 35
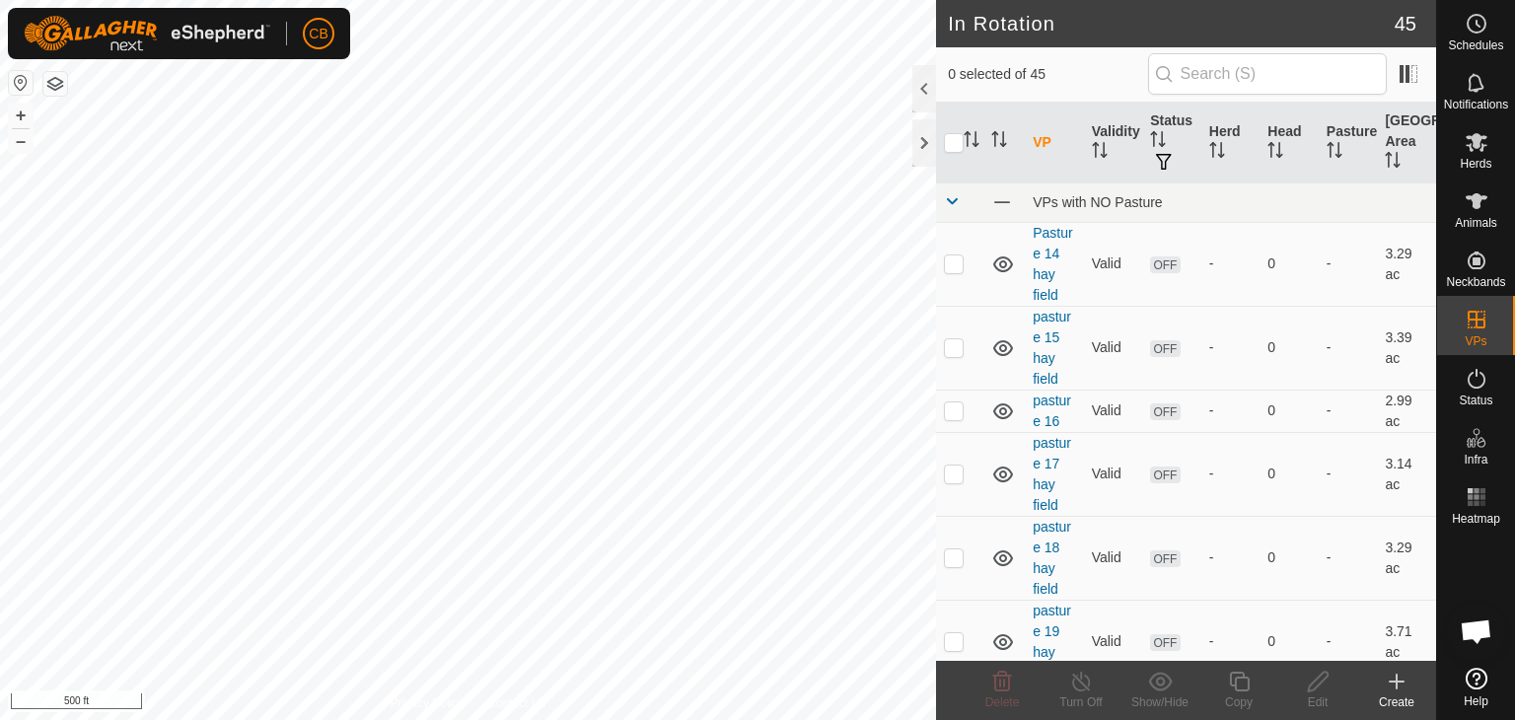
click at [1397, 683] on icon at bounding box center [1397, 682] width 0 height 14
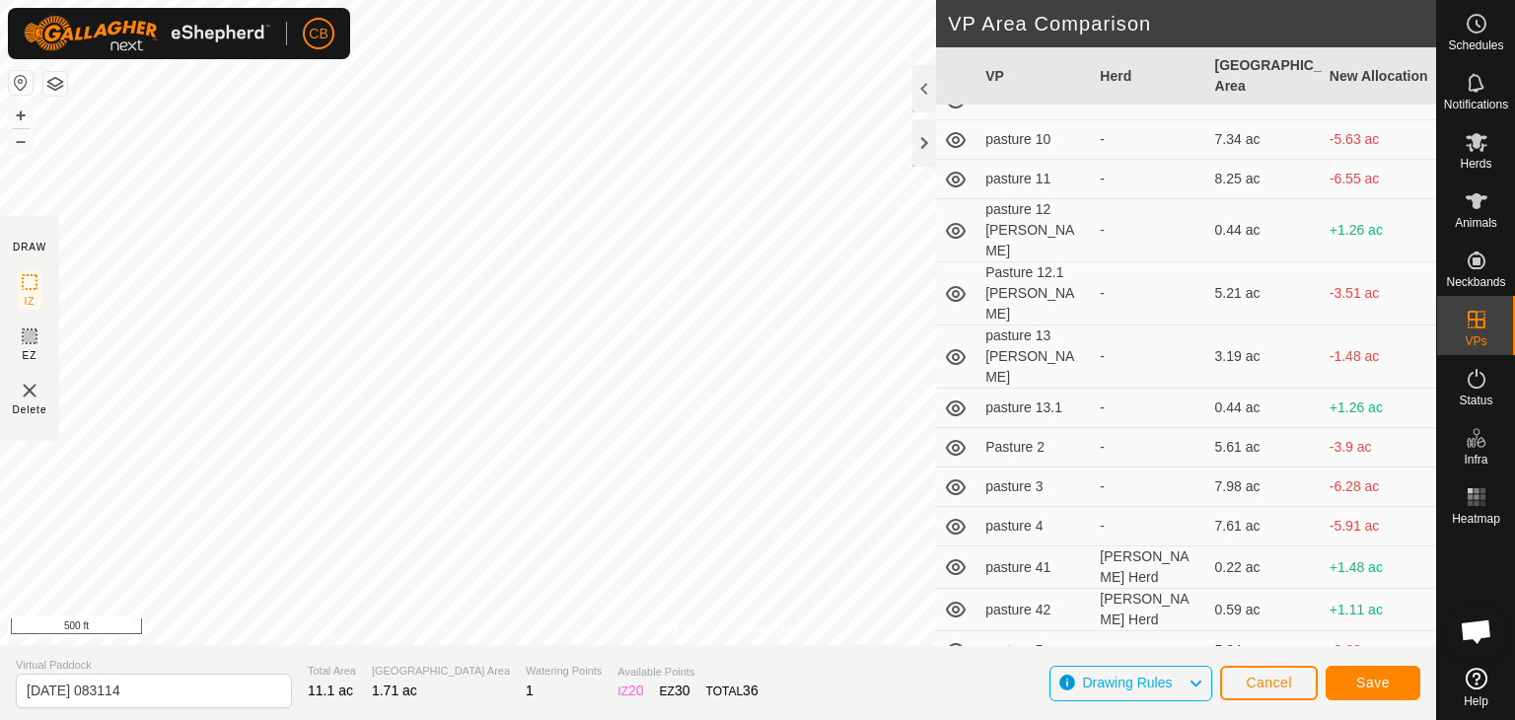
scroll to position [1263, 0]
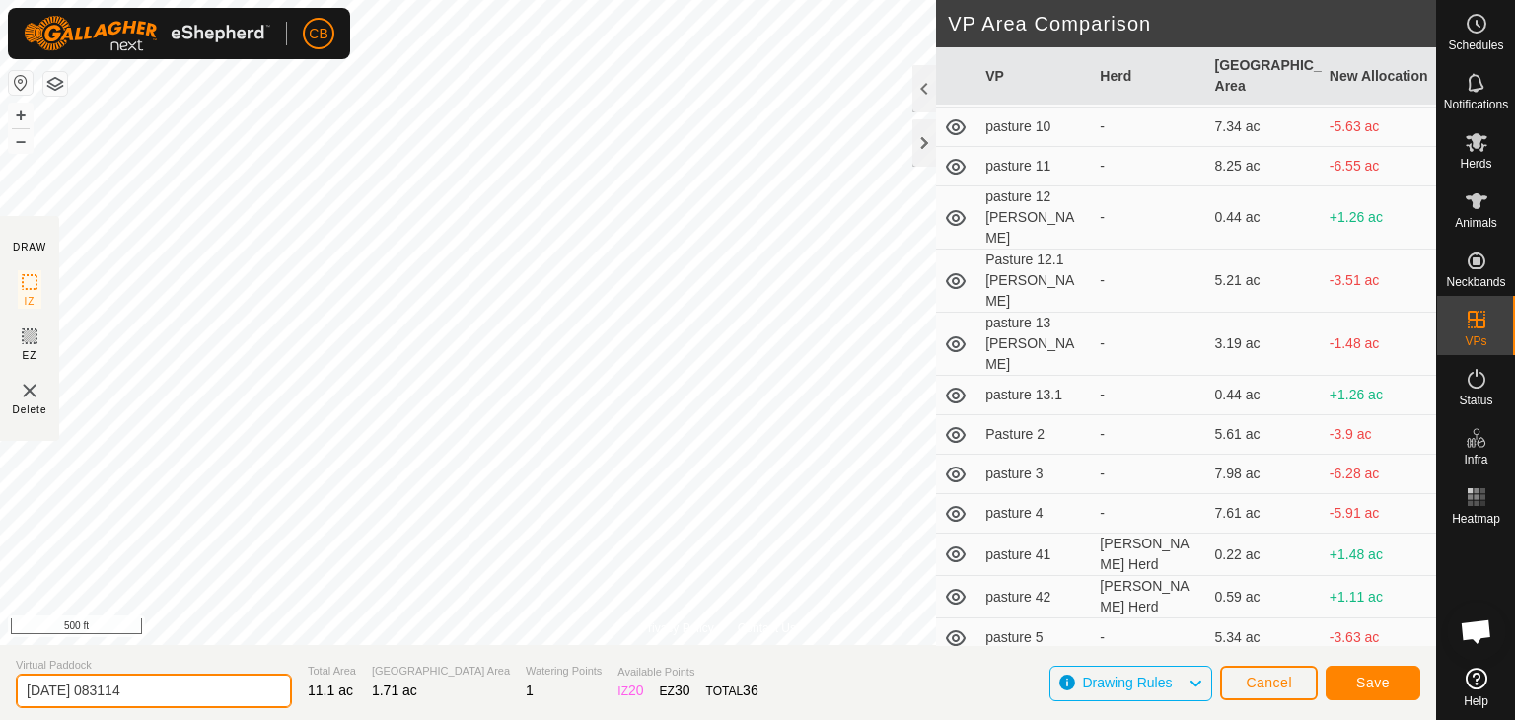
click at [186, 687] on input "[DATE] 083114" at bounding box center [154, 691] width 276 height 35
type input "2"
type input "pasture 43"
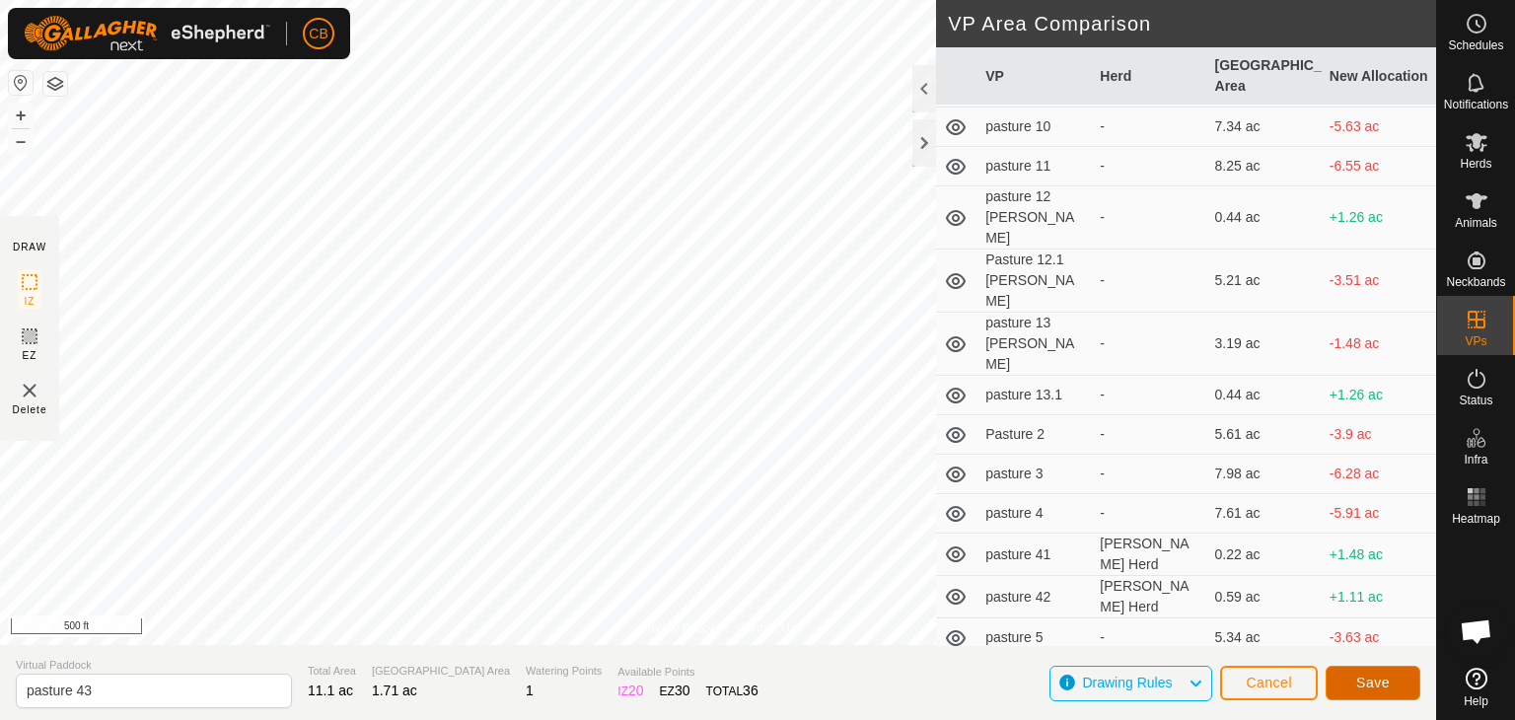
click at [1374, 681] on span "Save" at bounding box center [1373, 683] width 34 height 16
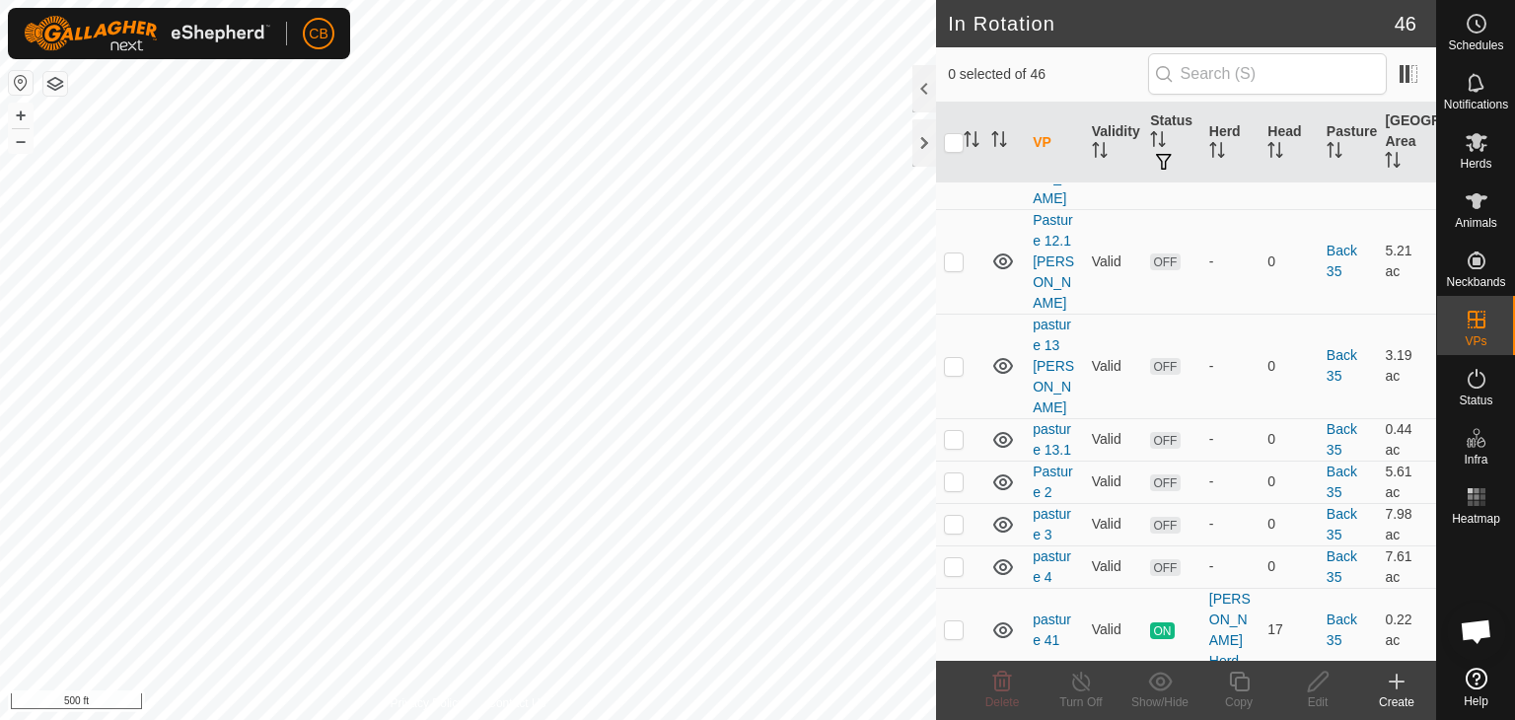
scroll to position [2091, 0]
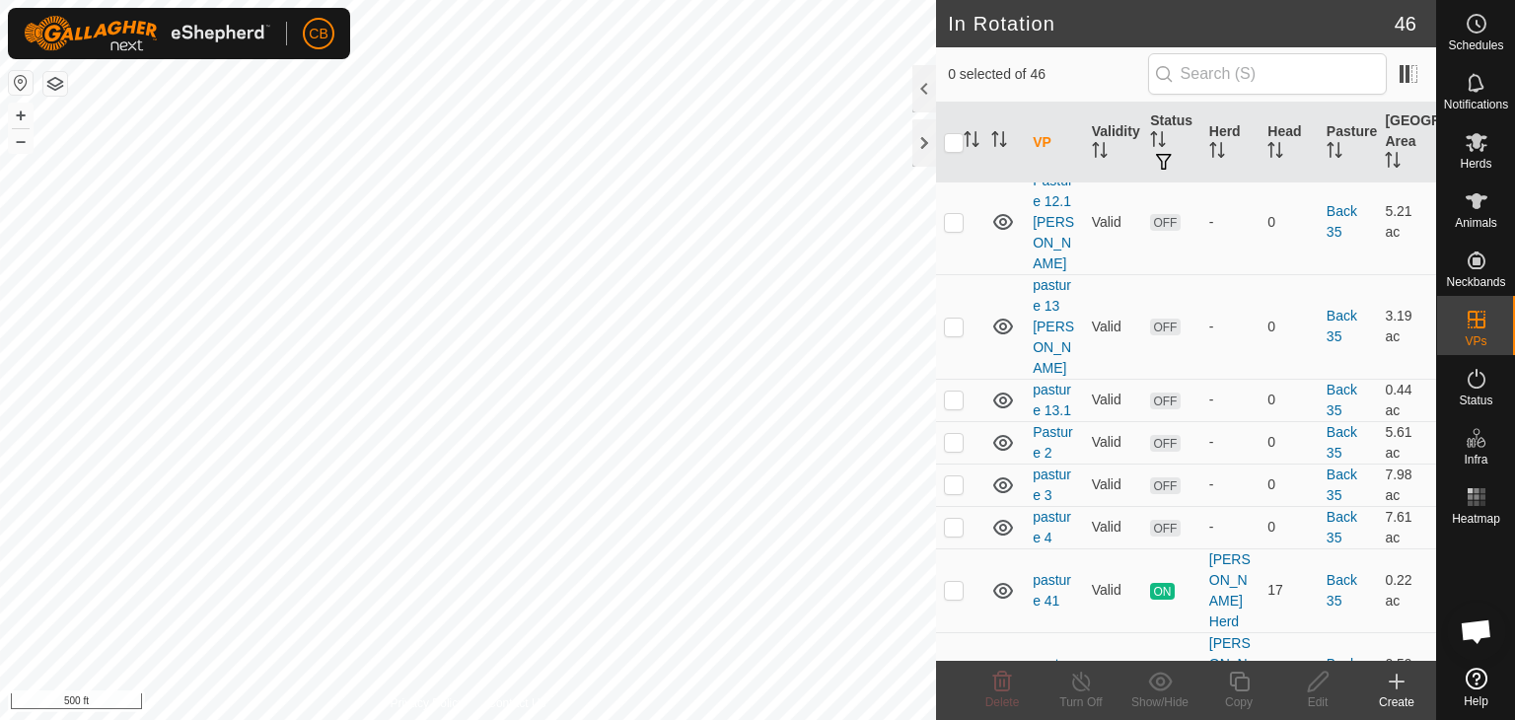
checkbox input "false"
